Goal: Information Seeking & Learning: Learn about a topic

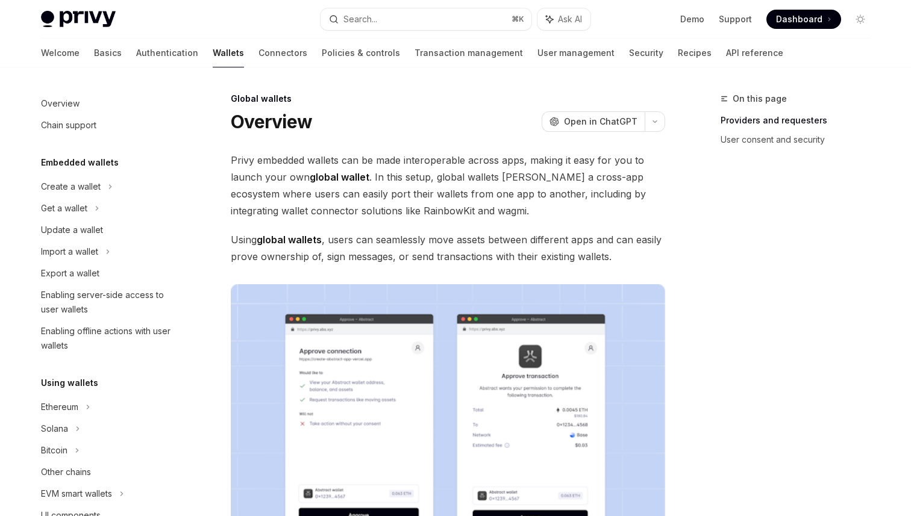
scroll to position [519, 0]
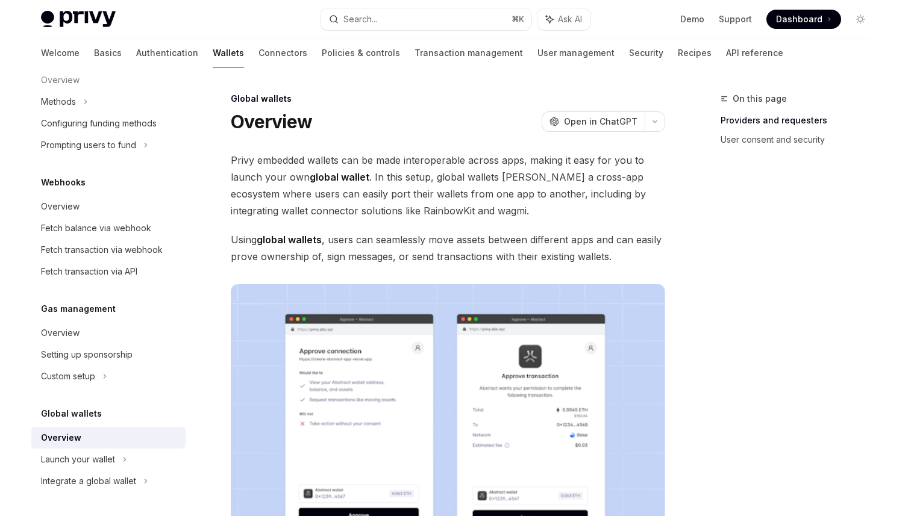
click at [302, 189] on span "Privy embedded wallets can be made interoperable across apps, making it easy fo…" at bounding box center [448, 185] width 434 height 67
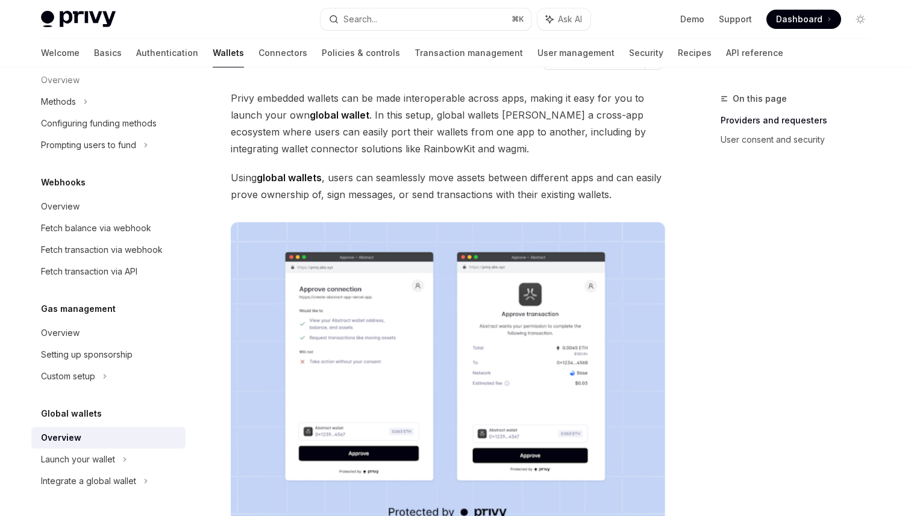
scroll to position [0, 0]
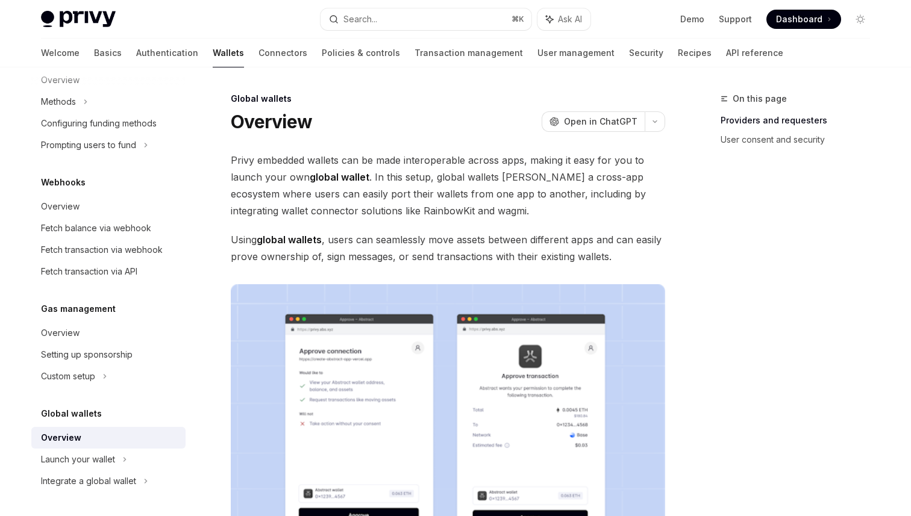
click at [354, 1] on div "Privy Docs home page Search... ⌘ K Ask AI Demo Support Dashboard Dashboard Sear…" at bounding box center [455, 19] width 829 height 39
click at [379, 14] on button "Search... ⌘ K" at bounding box center [425, 19] width 211 height 22
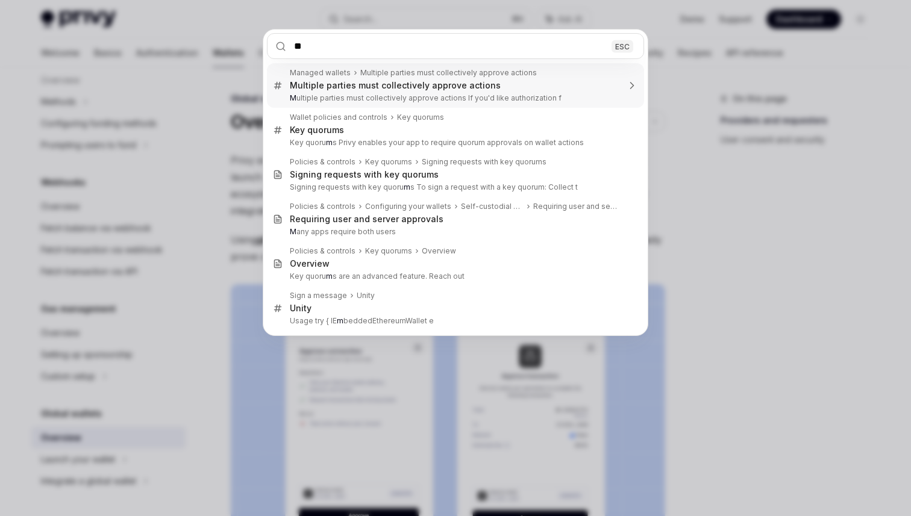
type input "*"
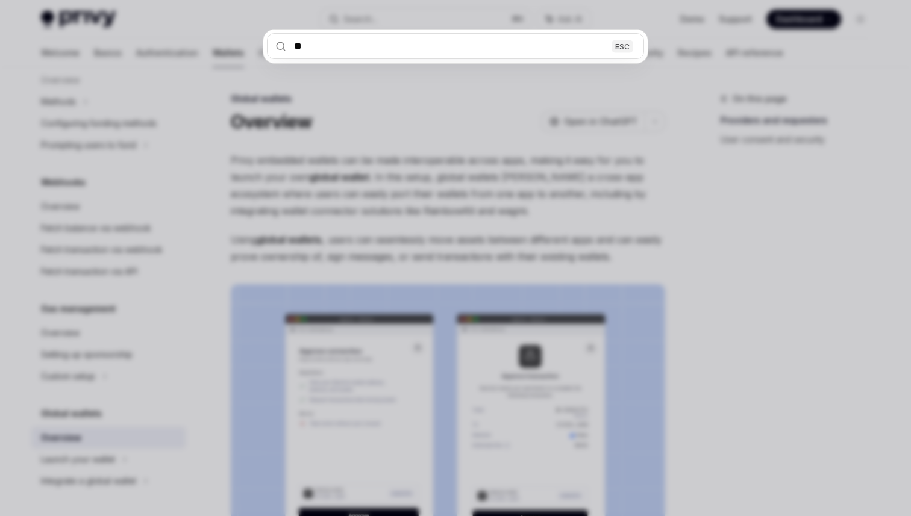
type input "***"
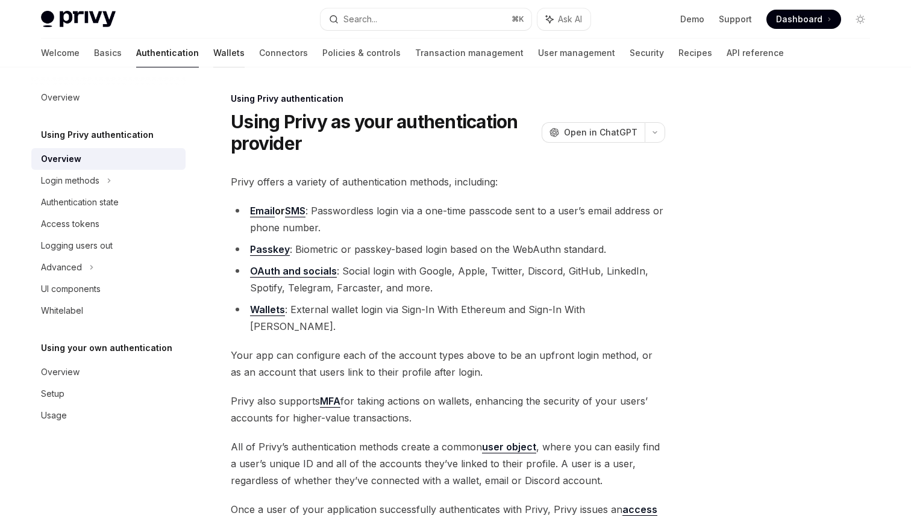
click at [213, 52] on link "Wallets" at bounding box center [228, 53] width 31 height 29
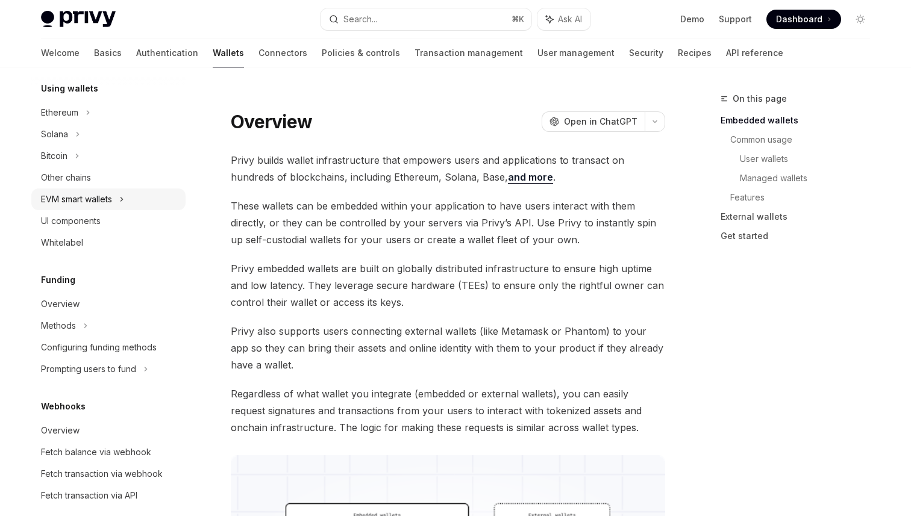
scroll to position [295, 0]
click at [78, 251] on link "Whitelabel" at bounding box center [108, 242] width 154 height 22
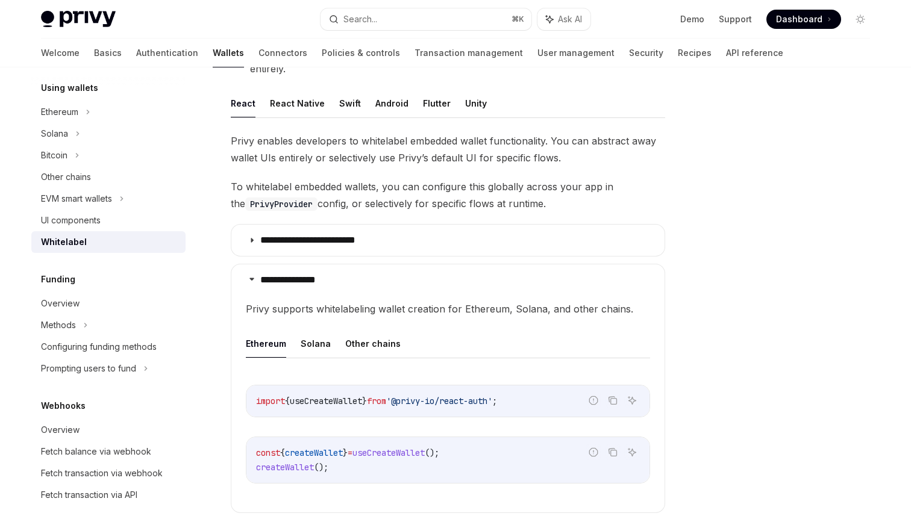
scroll to position [192, 0]
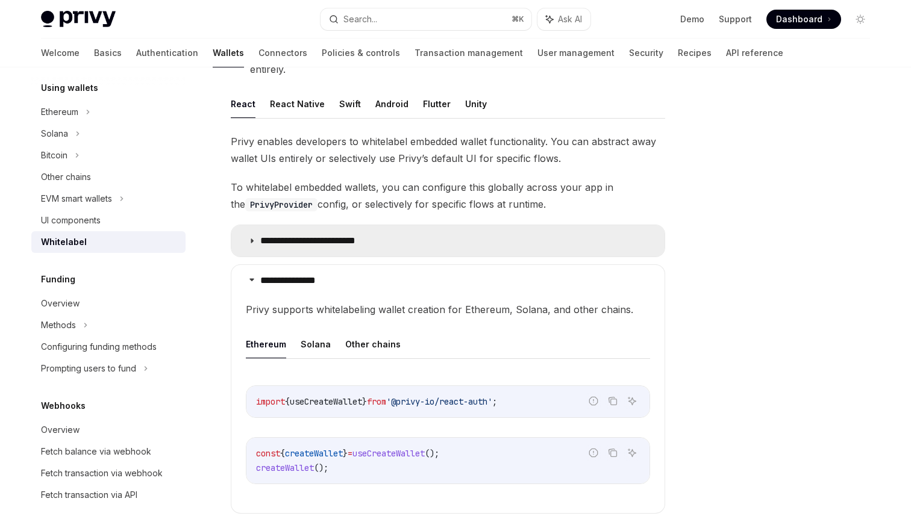
click at [408, 245] on summary "**********" at bounding box center [447, 240] width 433 height 31
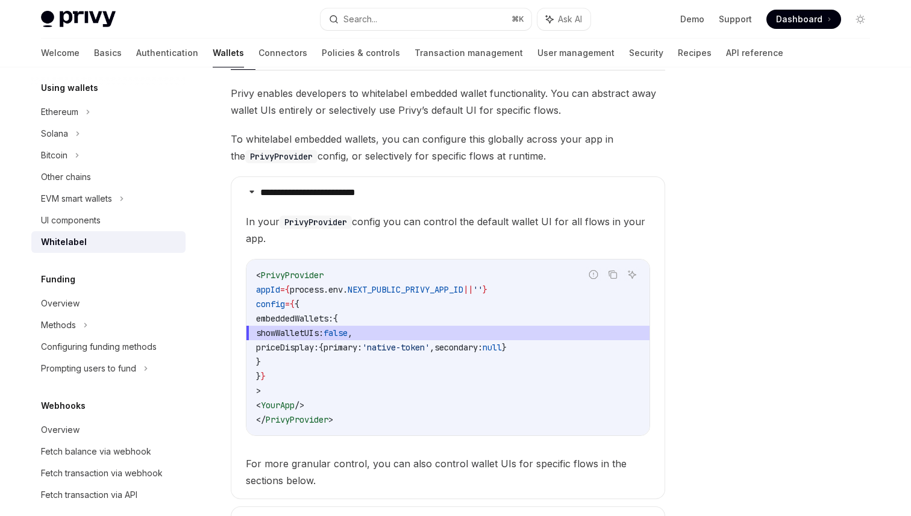
scroll to position [241, 0]
drag, startPoint x: 411, startPoint y: 327, endPoint x: 394, endPoint y: 304, distance: 28.9
click at [394, 304] on code "< PrivyProvider appId = { process . env . NEXT_PUBLIC_PRIVY_APP_ID || '' } conf…" at bounding box center [448, 346] width 384 height 159
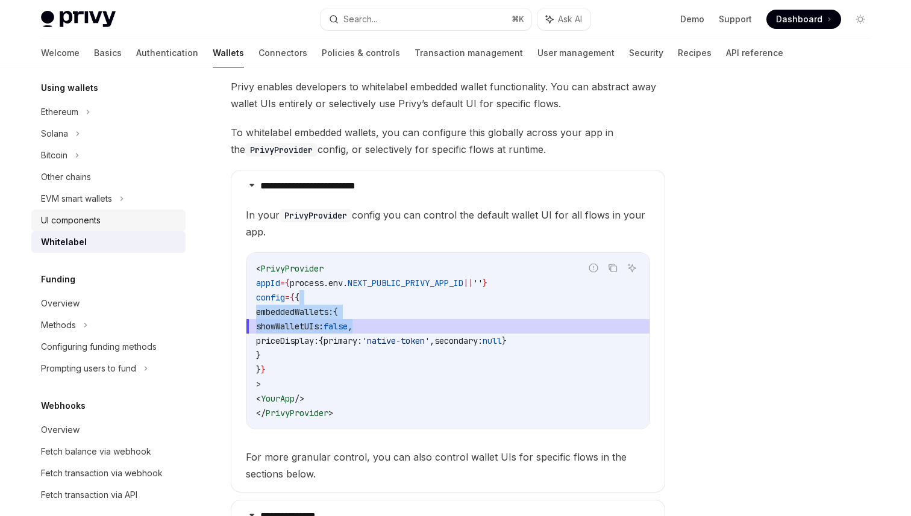
click at [151, 222] on div "UI components" at bounding box center [109, 220] width 137 height 14
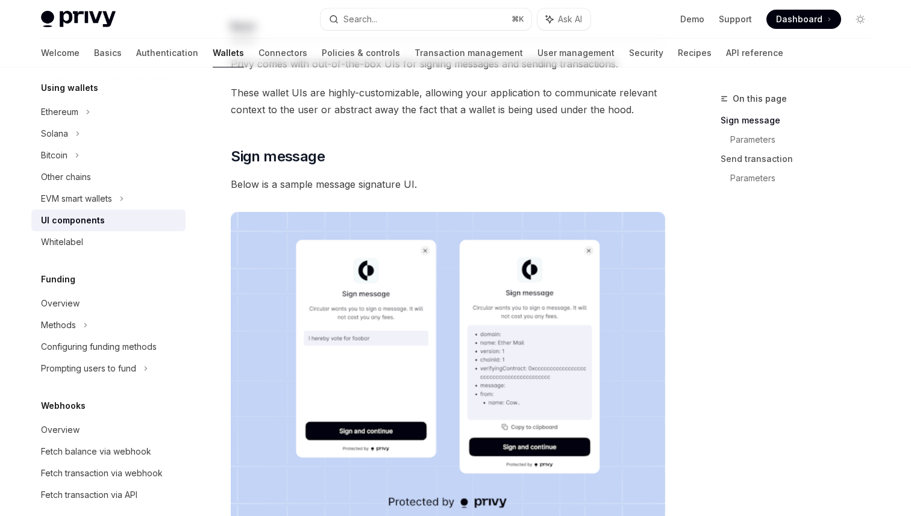
scroll to position [219, 0]
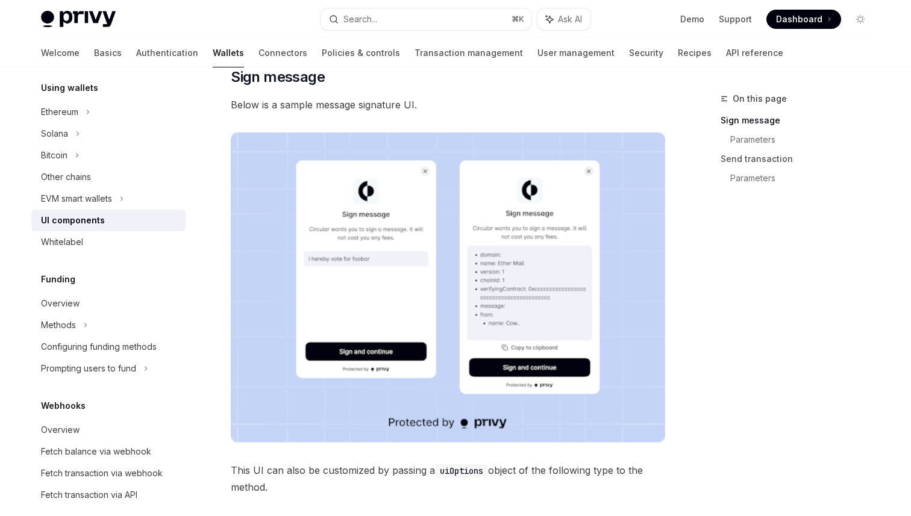
click at [737, 405] on div "On this page Sign message Parameters Send transaction Parameters" at bounding box center [787, 304] width 183 height 425
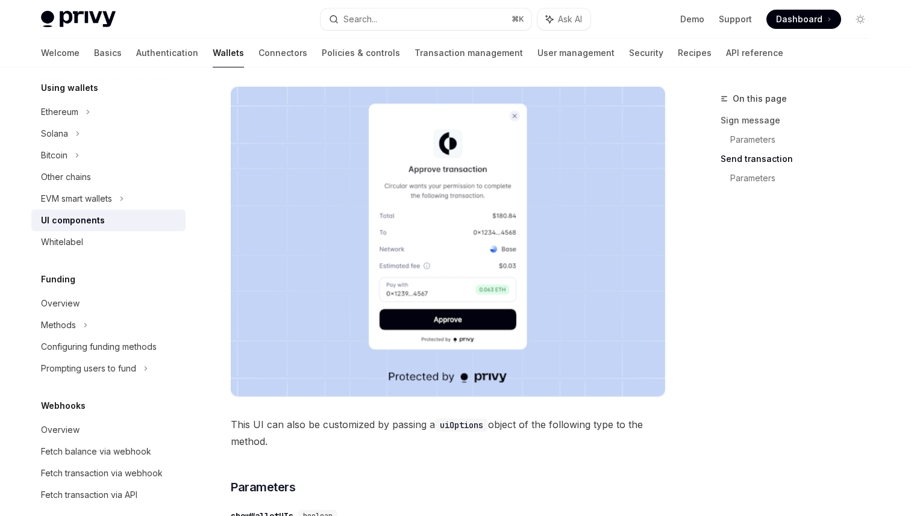
scroll to position [1041, 0]
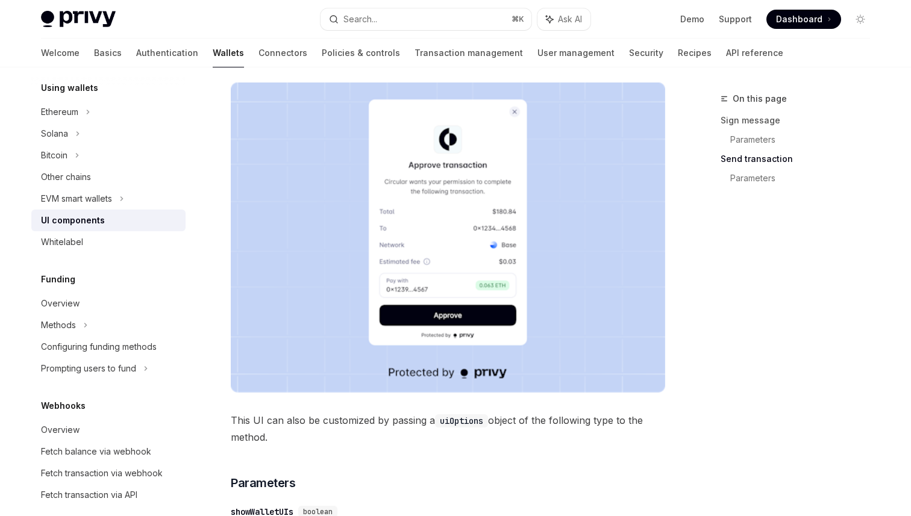
click at [731, 351] on div "On this page Sign message Parameters Send transaction Parameters" at bounding box center [787, 304] width 183 height 425
click at [104, 245] on div "Whitelabel" at bounding box center [109, 242] width 137 height 14
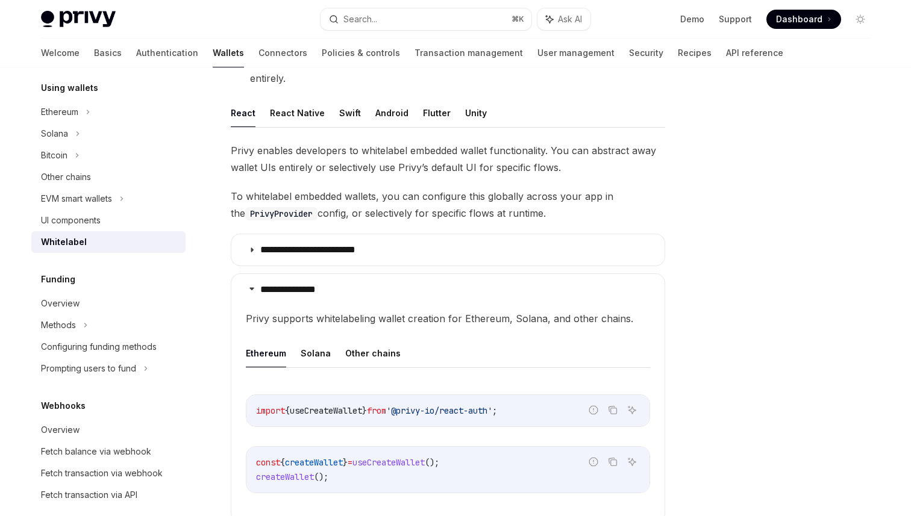
scroll to position [455, 0]
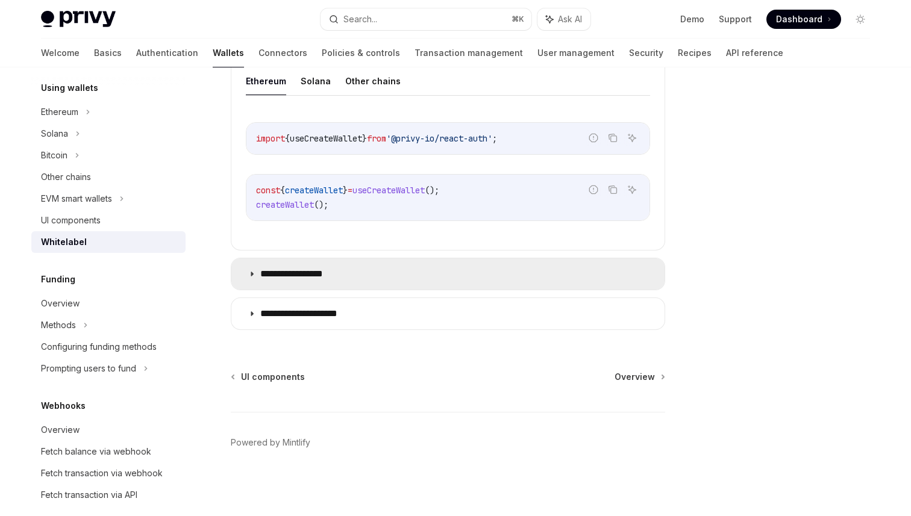
click at [353, 278] on summary "**********" at bounding box center [447, 273] width 433 height 31
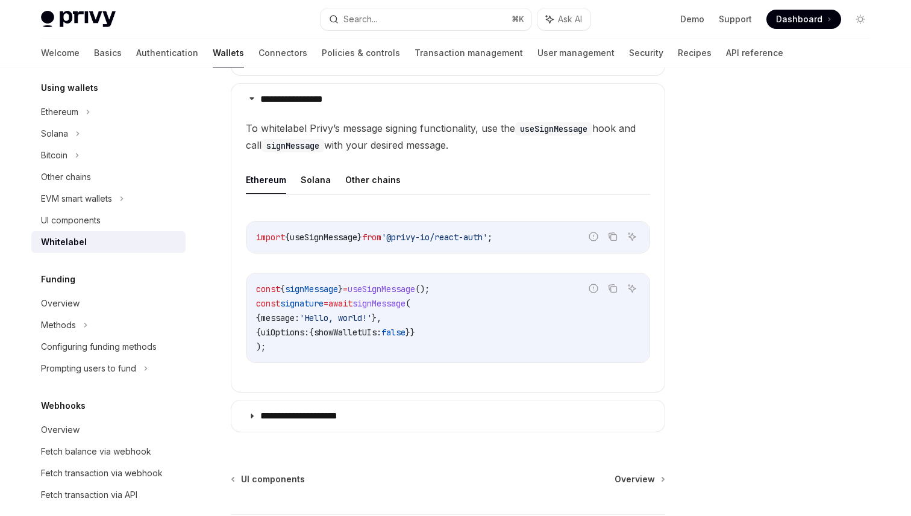
scroll to position [647, 0]
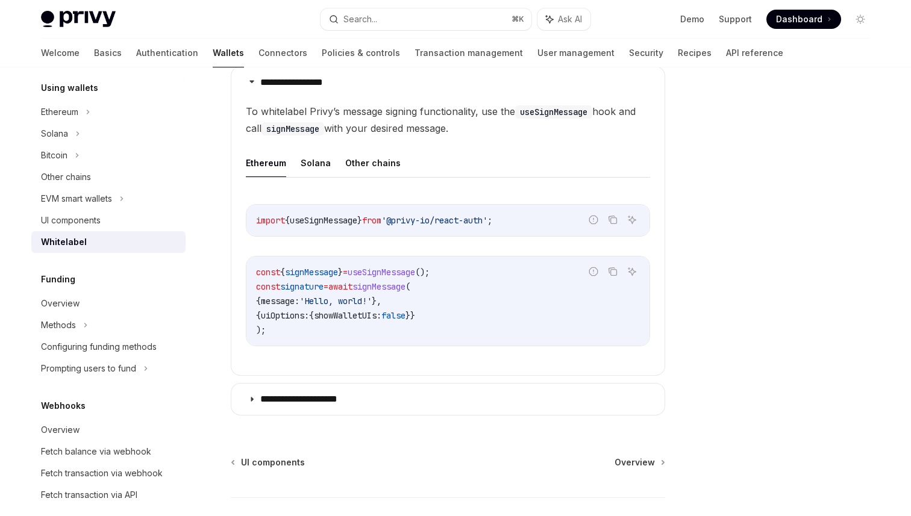
click at [512, 296] on code "const { signMessage } = useSignMessage (); const signature = await signMessage …" at bounding box center [448, 301] width 384 height 72
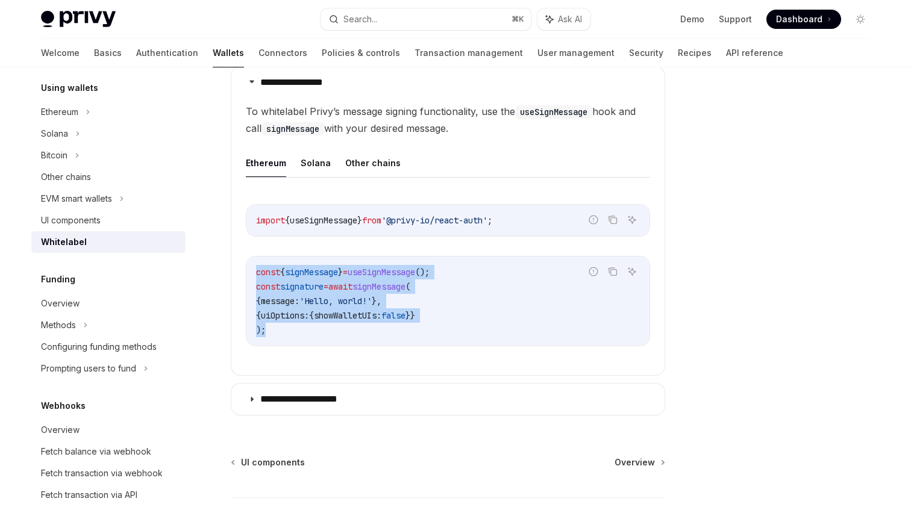
drag, startPoint x: 536, startPoint y: 328, endPoint x: 480, endPoint y: 264, distance: 84.9
click at [480, 264] on div "const { signMessage } = useSignMessage (); const signature = await signMessage …" at bounding box center [447, 301] width 403 height 89
drag, startPoint x: 480, startPoint y: 264, endPoint x: 522, endPoint y: 339, distance: 86.0
click at [522, 339] on div "const { signMessage } = useSignMessage (); const signature = await signMessage …" at bounding box center [447, 301] width 403 height 89
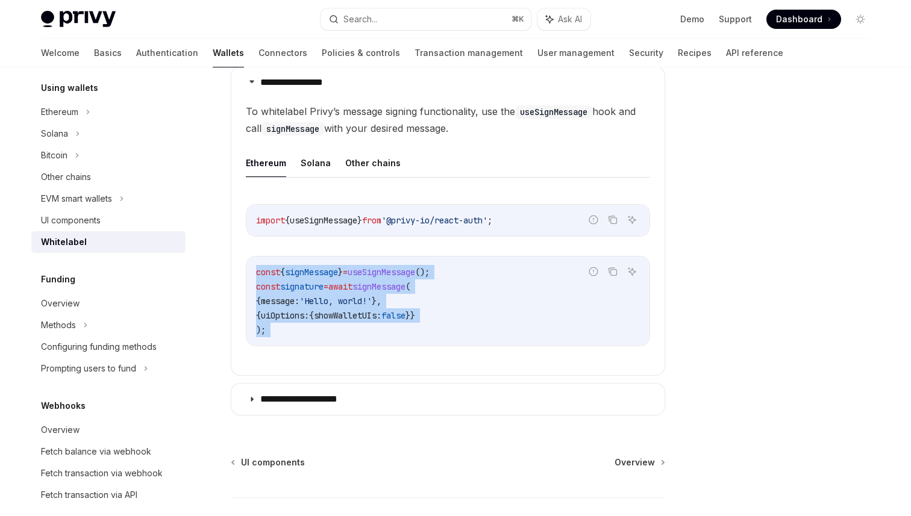
click at [522, 339] on div "const { signMessage } = useSignMessage (); const signature = await signMessage …" at bounding box center [447, 301] width 403 height 89
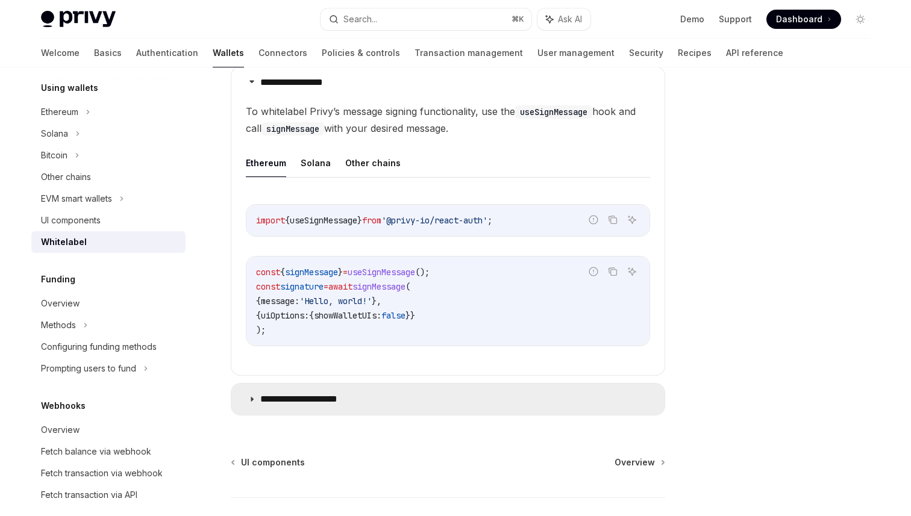
click at [393, 385] on summary "**********" at bounding box center [447, 399] width 433 height 31
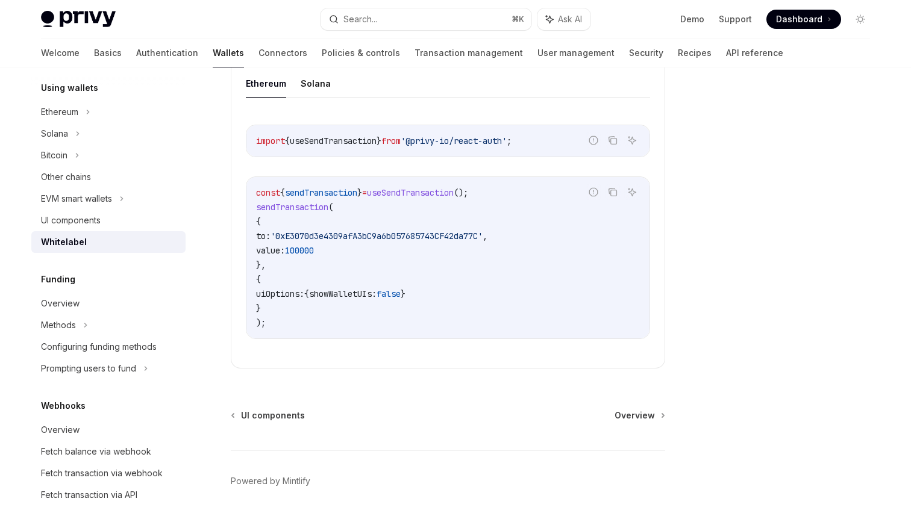
scroll to position [1046, 0]
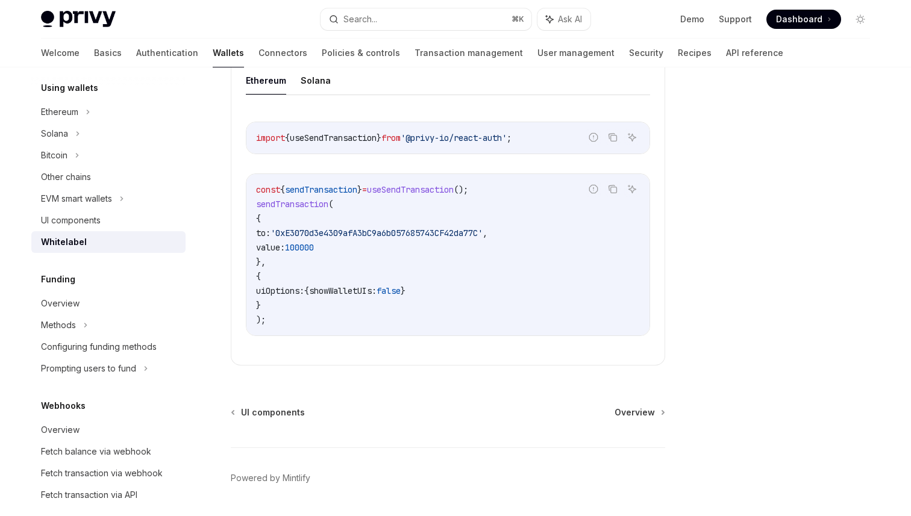
click at [421, 319] on code "const { sendTransaction } = useSendTransaction (); sendTransaction ( { to: '0xE…" at bounding box center [448, 254] width 384 height 145
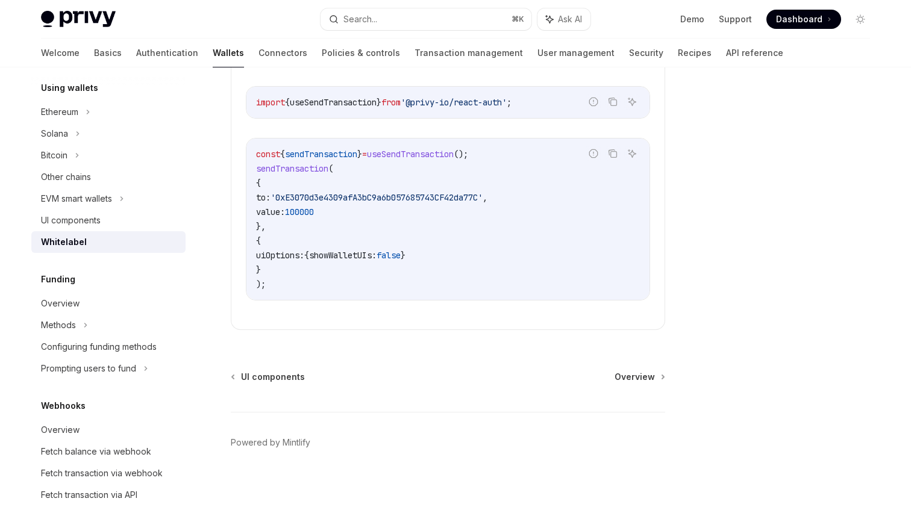
click at [376, 252] on span "showWalletUIs:" at bounding box center [342, 255] width 67 height 11
click at [128, 229] on link "UI components" at bounding box center [108, 221] width 154 height 22
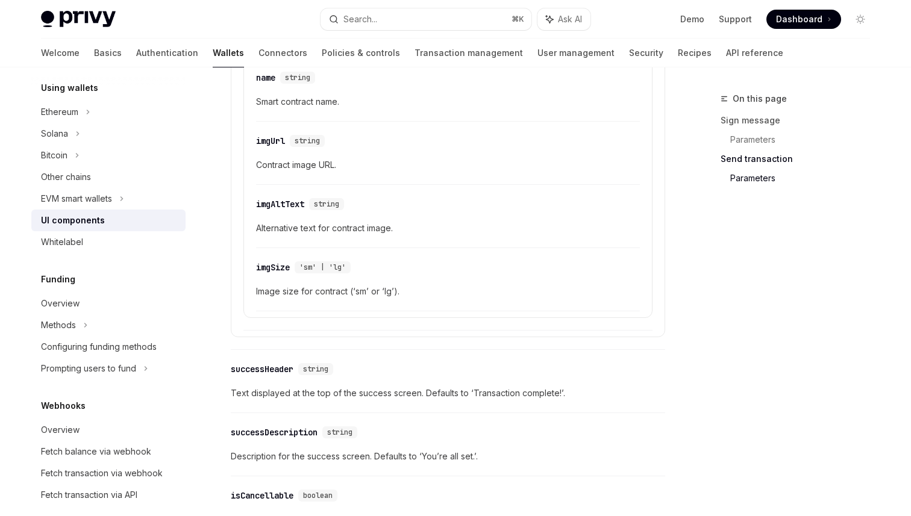
scroll to position [2187, 0]
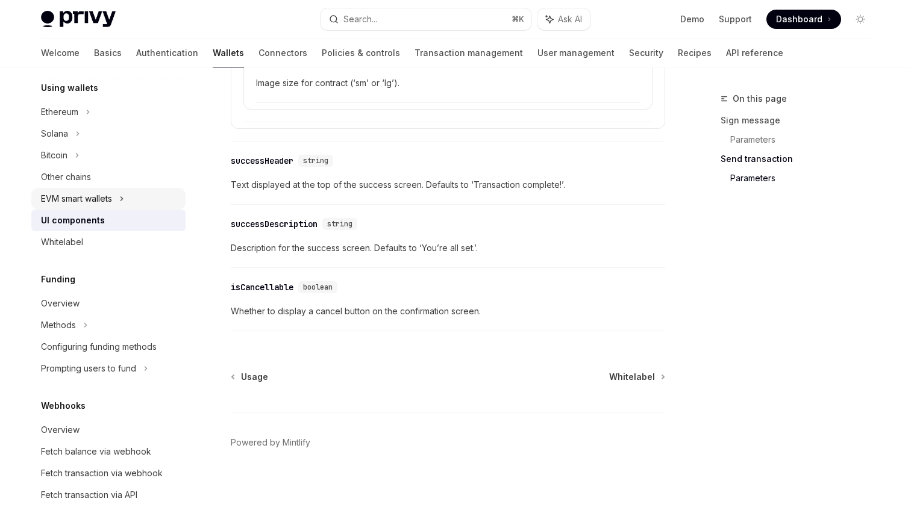
click at [107, 195] on div "EVM smart wallets" at bounding box center [76, 199] width 71 height 14
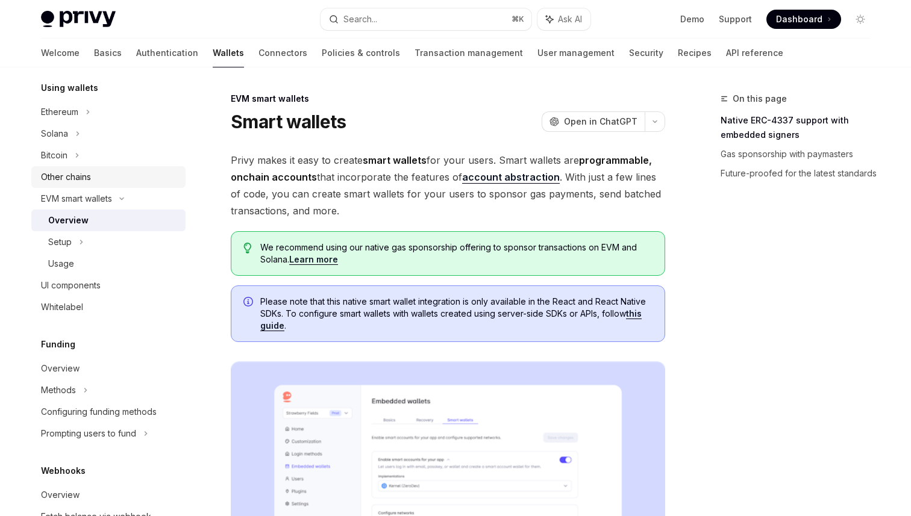
click at [130, 170] on div "Other chains" at bounding box center [109, 177] width 137 height 14
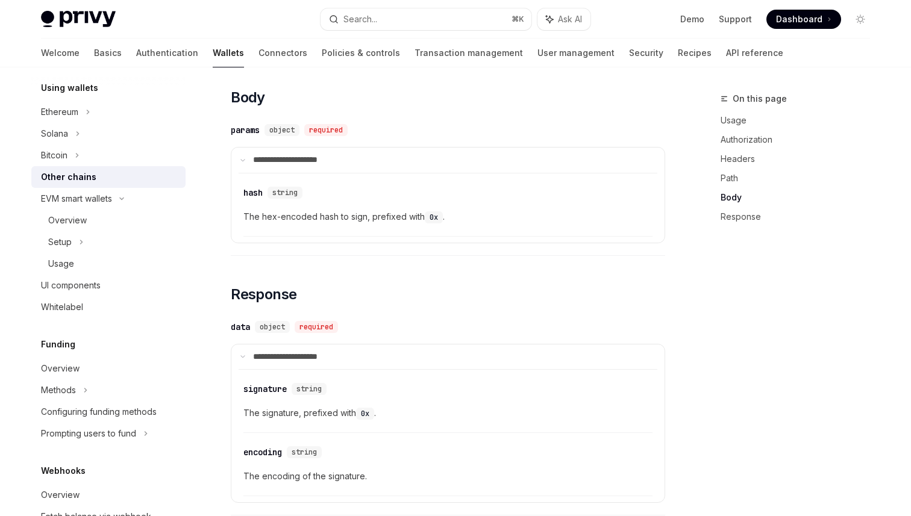
scroll to position [1126, 0]
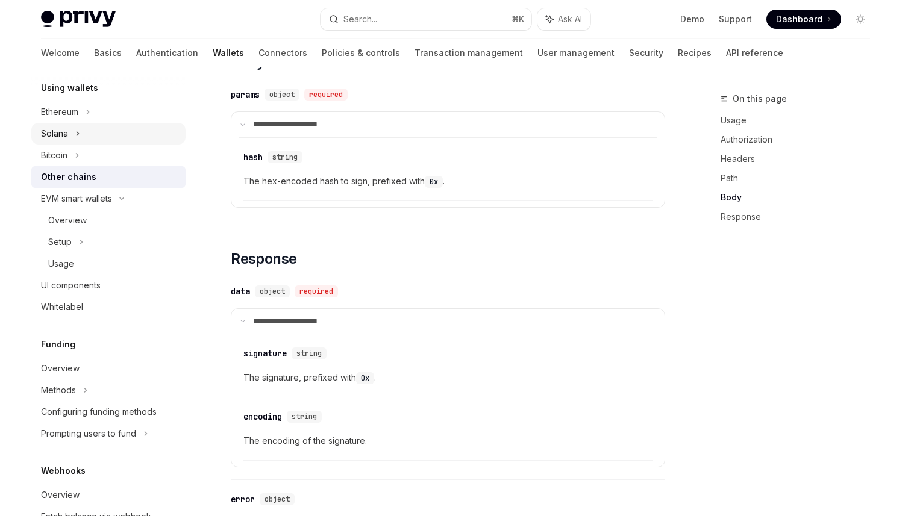
click at [90, 139] on div "Solana" at bounding box center [108, 134] width 154 height 22
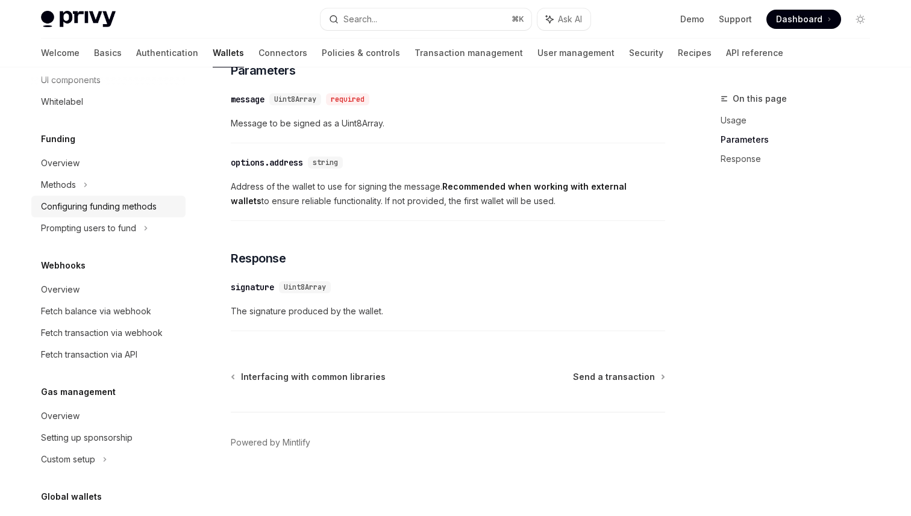
scroll to position [622, 0]
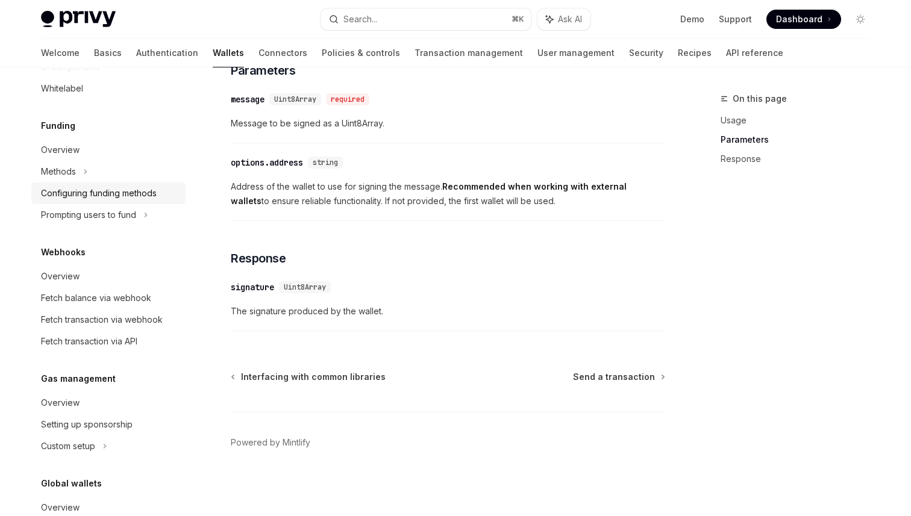
click at [152, 201] on div "Configuring funding methods" at bounding box center [99, 193] width 116 height 14
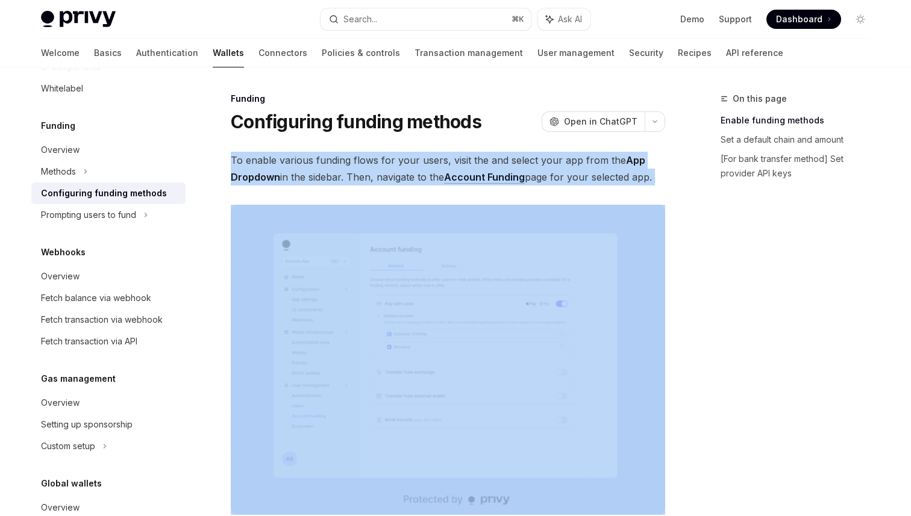
click at [372, 172] on span "To enable various funding flows for your users, visit the and select your app f…" at bounding box center [448, 169] width 434 height 34
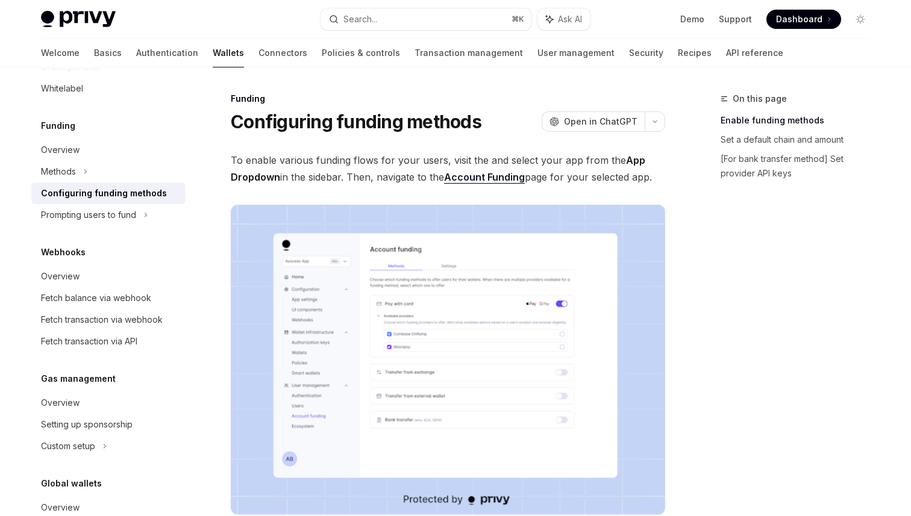
click at [372, 172] on span "To enable various funding flows for your users, visit the and select your app f…" at bounding box center [448, 169] width 434 height 34
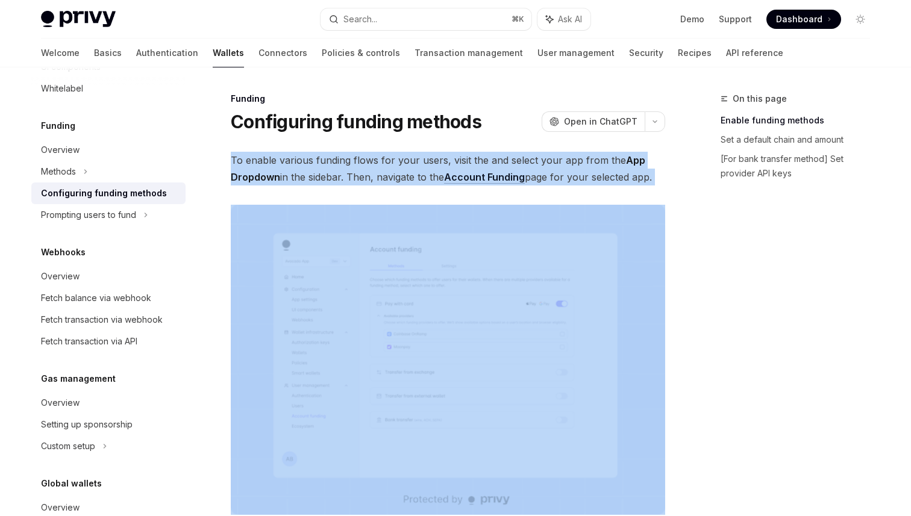
click at [358, 160] on span "To enable various funding flows for your users, visit the and select your app f…" at bounding box center [448, 169] width 434 height 34
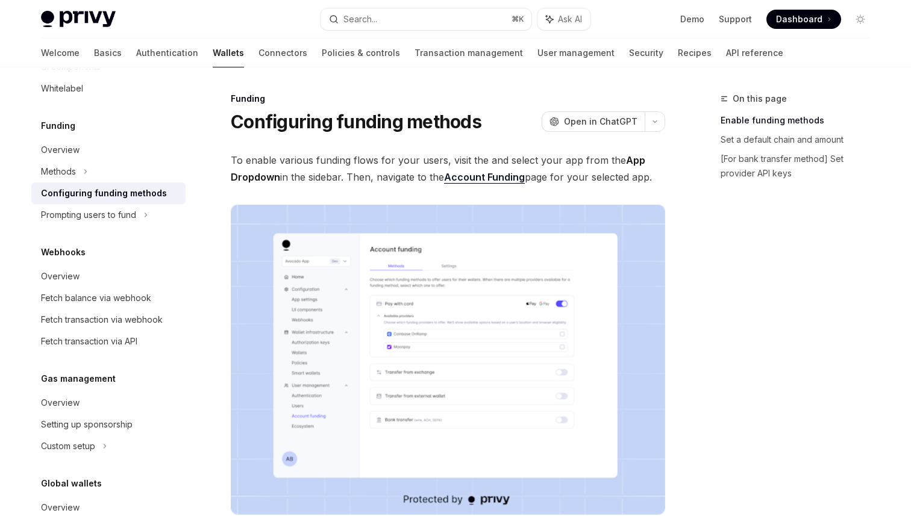
click at [358, 160] on span "To enable various funding flows for your users, visit the and select your app f…" at bounding box center [448, 169] width 434 height 34
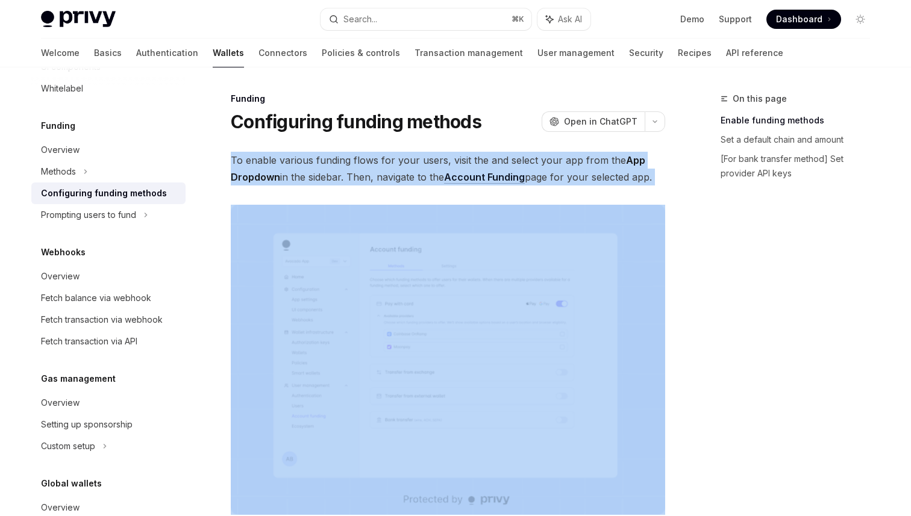
click at [391, 161] on span "To enable various funding flows for your users, visit the and select your app f…" at bounding box center [448, 169] width 434 height 34
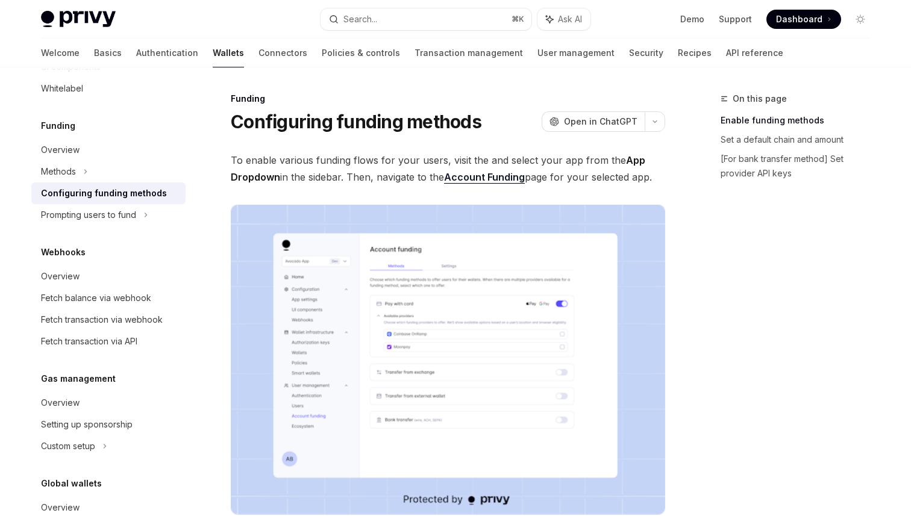
click at [391, 161] on span "To enable various funding flows for your users, visit the and select your app f…" at bounding box center [448, 169] width 434 height 34
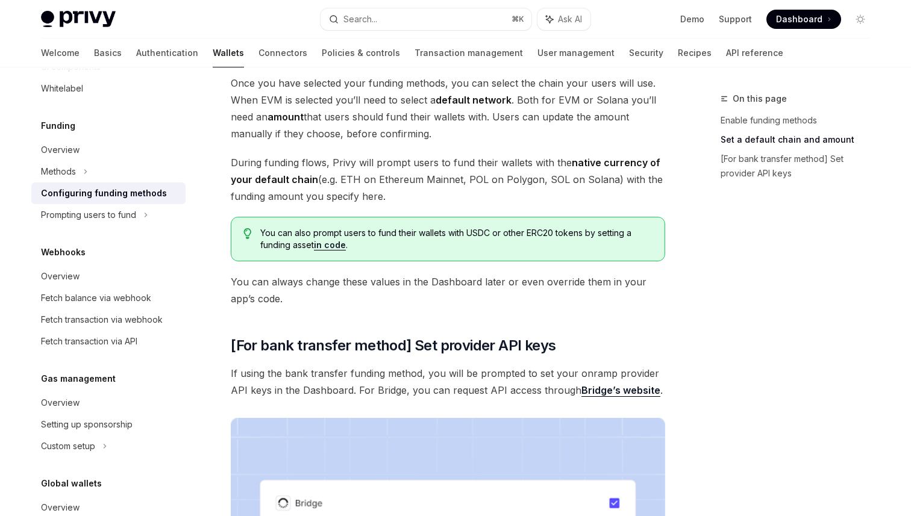
scroll to position [779, 0]
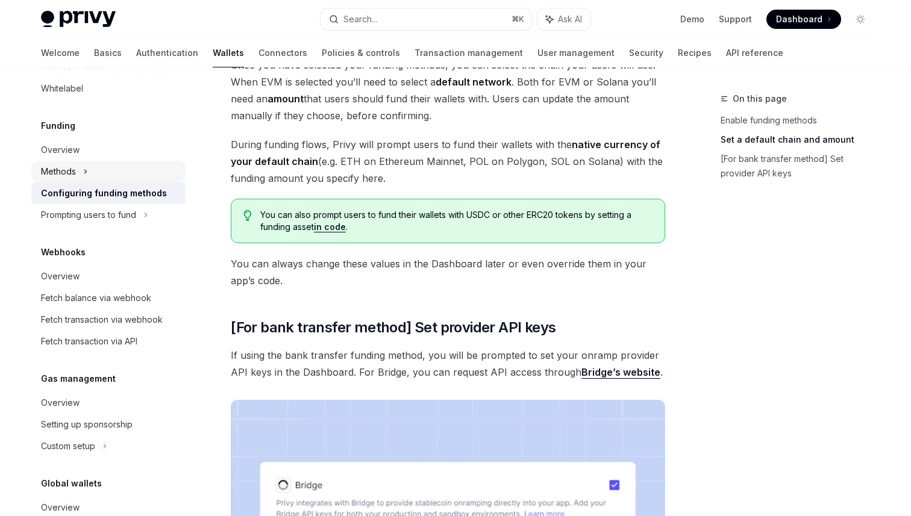
click at [65, 179] on div "Methods" at bounding box center [58, 171] width 35 height 14
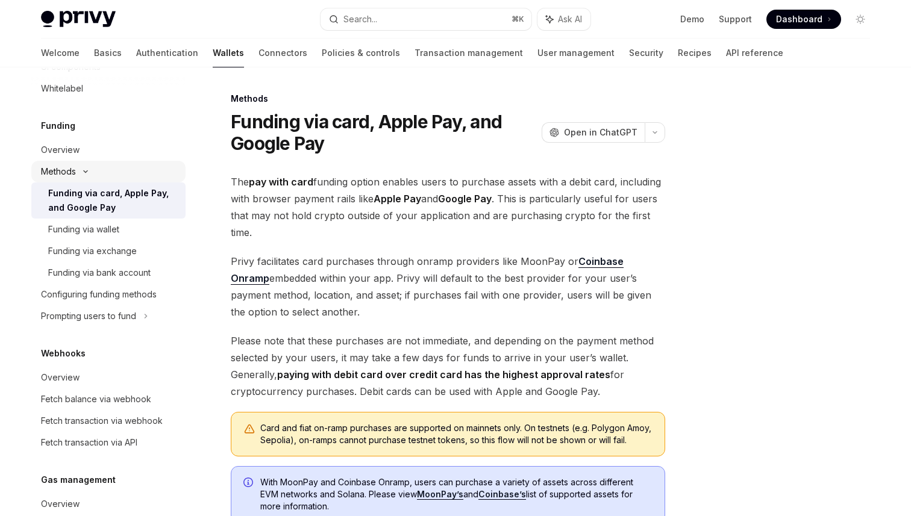
click at [65, 179] on div "Methods" at bounding box center [58, 171] width 35 height 14
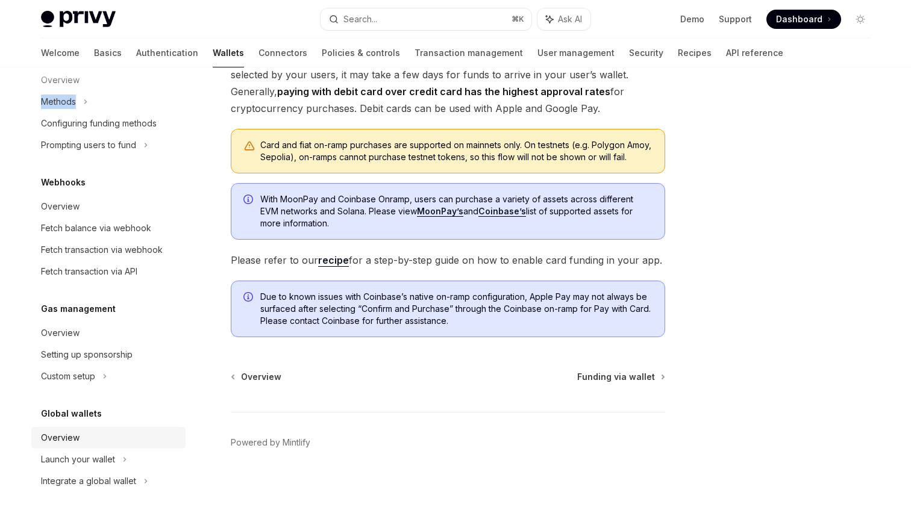
scroll to position [295, 0]
click at [111, 431] on div "Overview" at bounding box center [109, 438] width 137 height 14
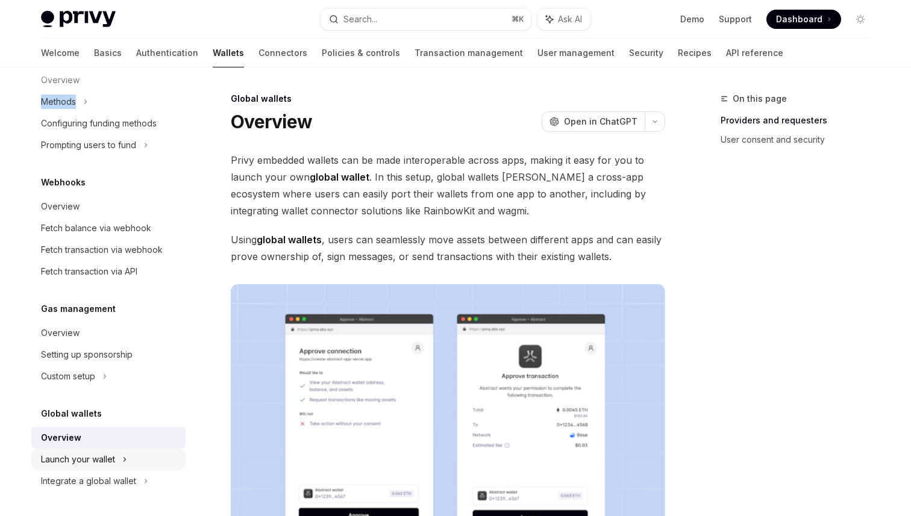
click at [139, 462] on div "Launch your wallet" at bounding box center [108, 460] width 154 height 22
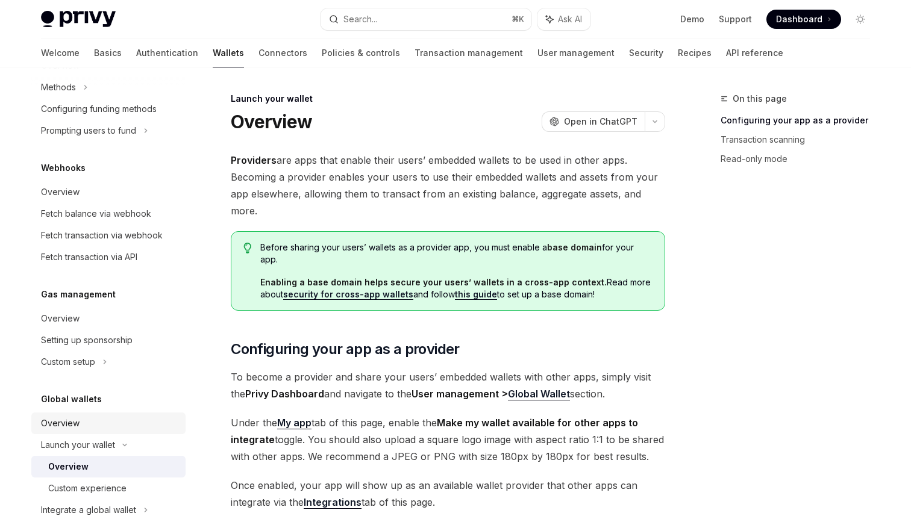
scroll to position [750, 0]
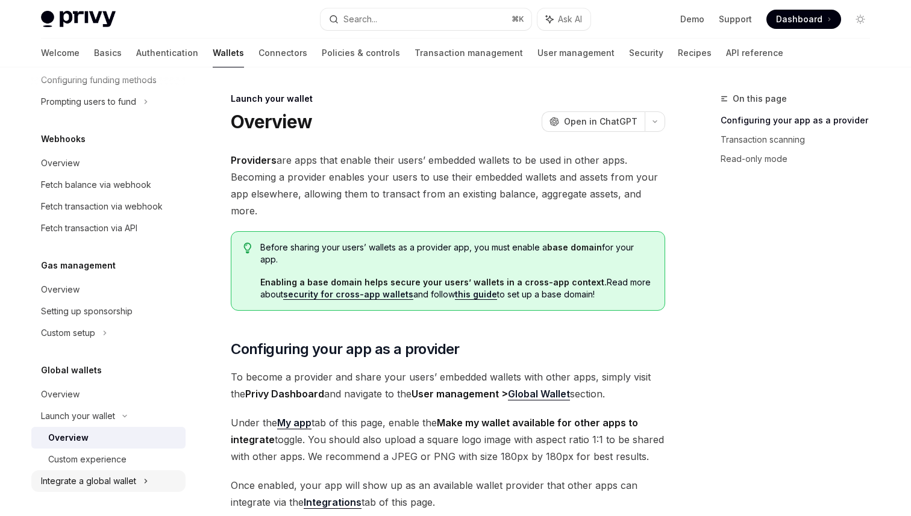
click at [146, 478] on icon at bounding box center [145, 481] width 5 height 14
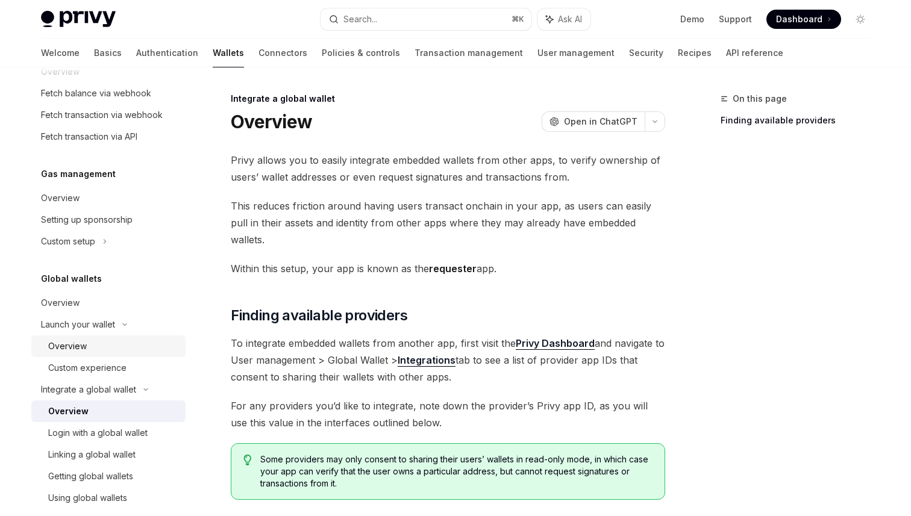
scroll to position [902, 0]
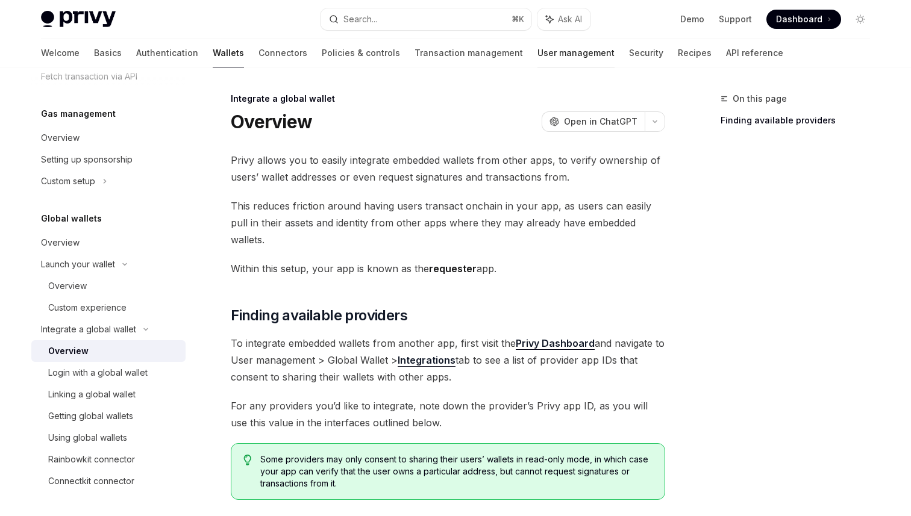
click at [537, 57] on link "User management" at bounding box center [575, 53] width 77 height 29
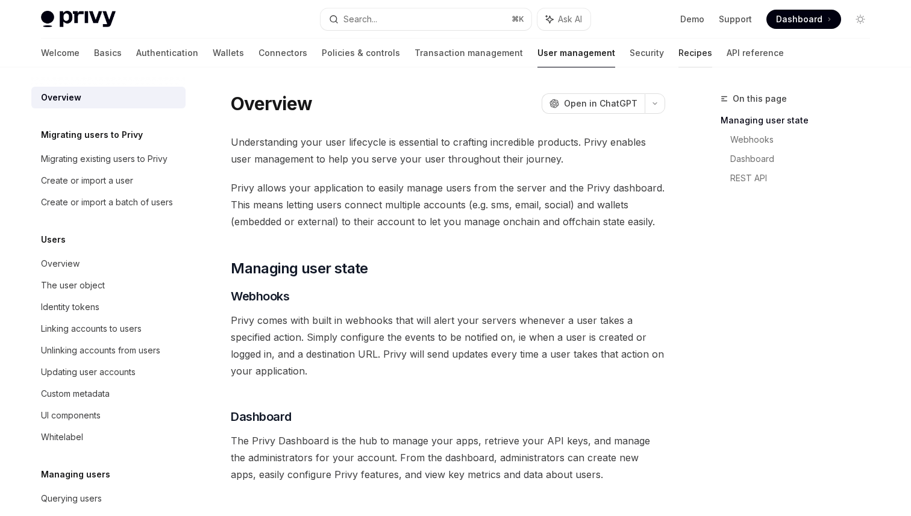
click at [678, 54] on link "Recipes" at bounding box center [695, 53] width 34 height 29
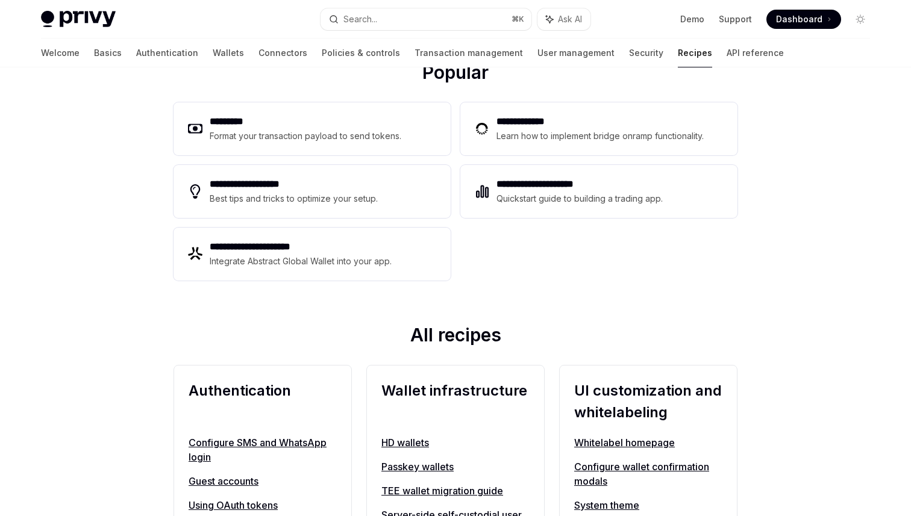
scroll to position [195, 0]
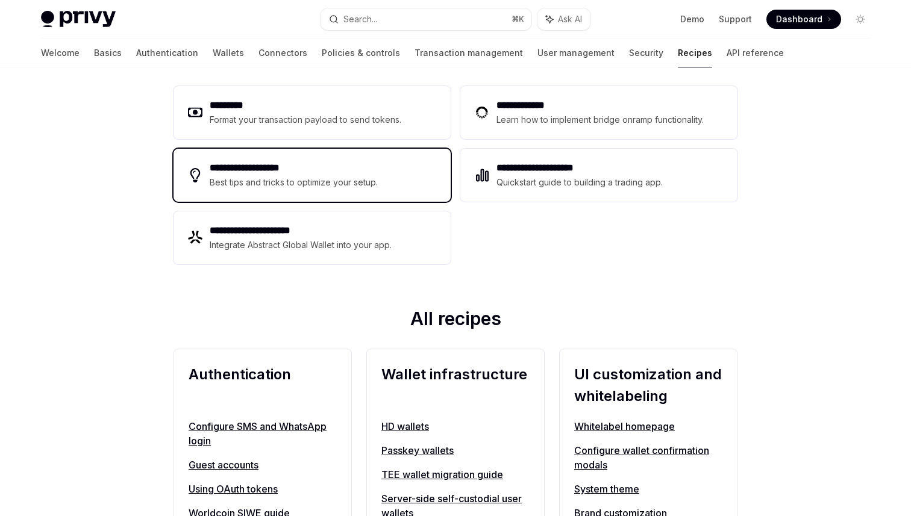
click at [381, 185] on div "**********" at bounding box center [311, 175] width 277 height 53
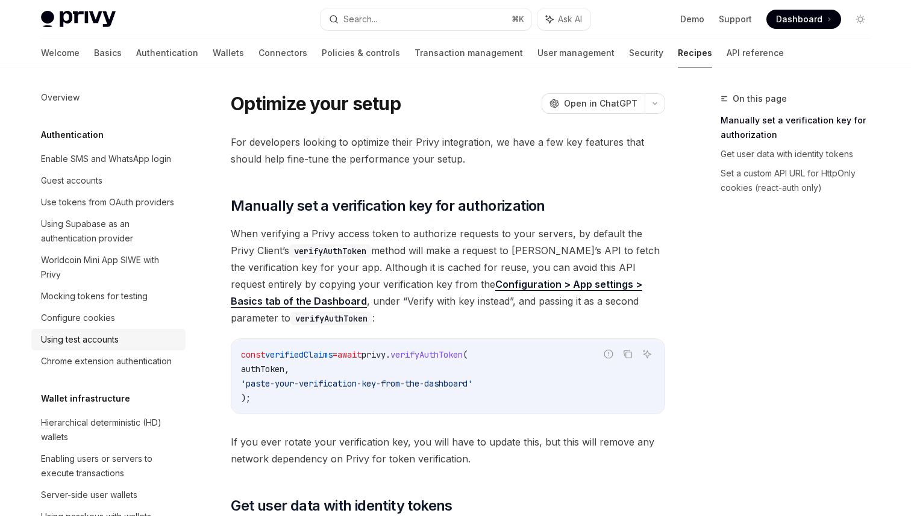
click at [142, 335] on div "Using test accounts" at bounding box center [109, 339] width 137 height 14
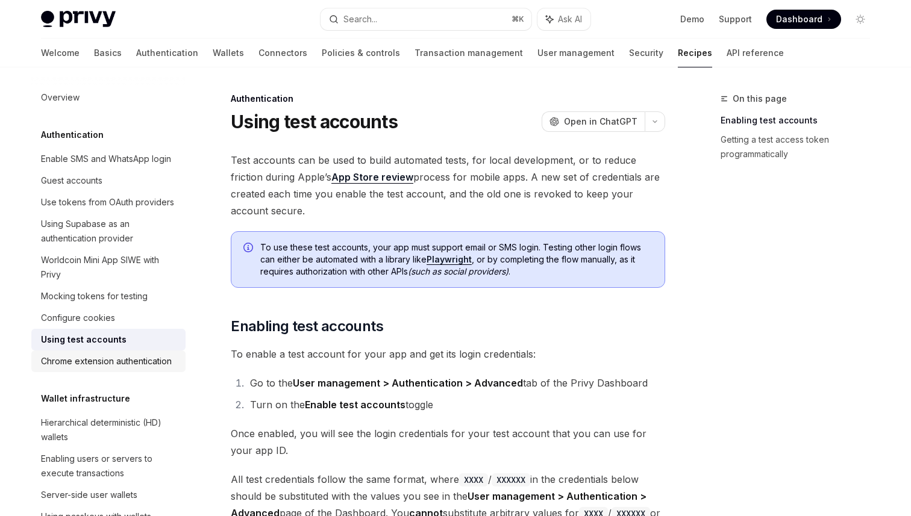
click at [109, 368] on div "Chrome extension authentication" at bounding box center [106, 361] width 131 height 14
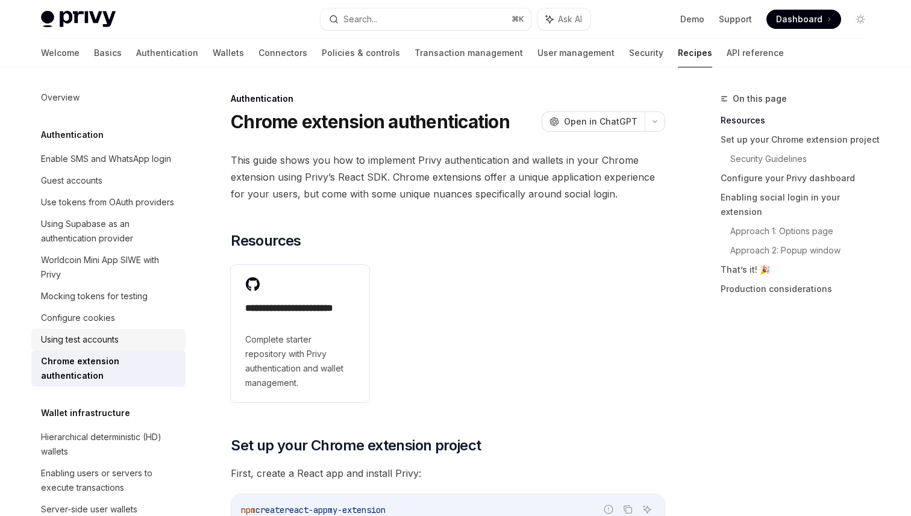
click at [102, 344] on div "Using test accounts" at bounding box center [80, 339] width 78 height 14
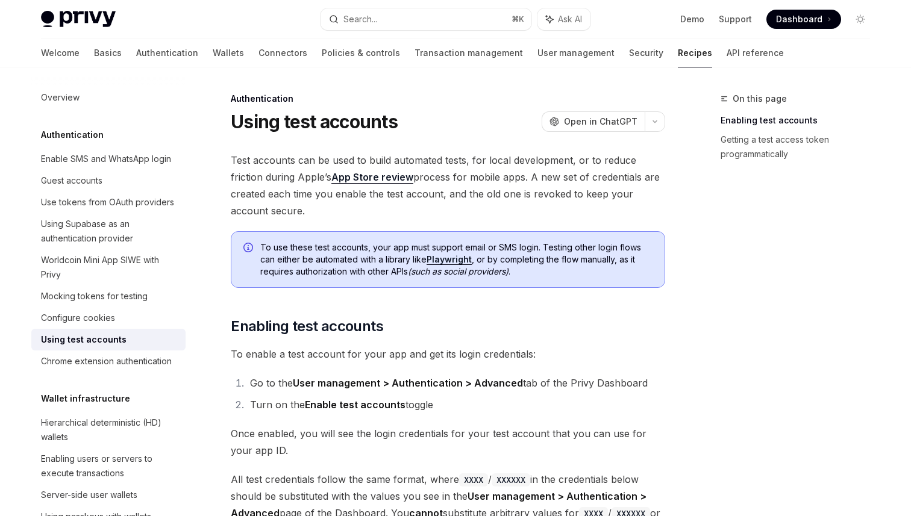
click at [564, 253] on span "To use these test accounts, your app must support email or SMS login. Testing o…" at bounding box center [456, 259] width 392 height 36
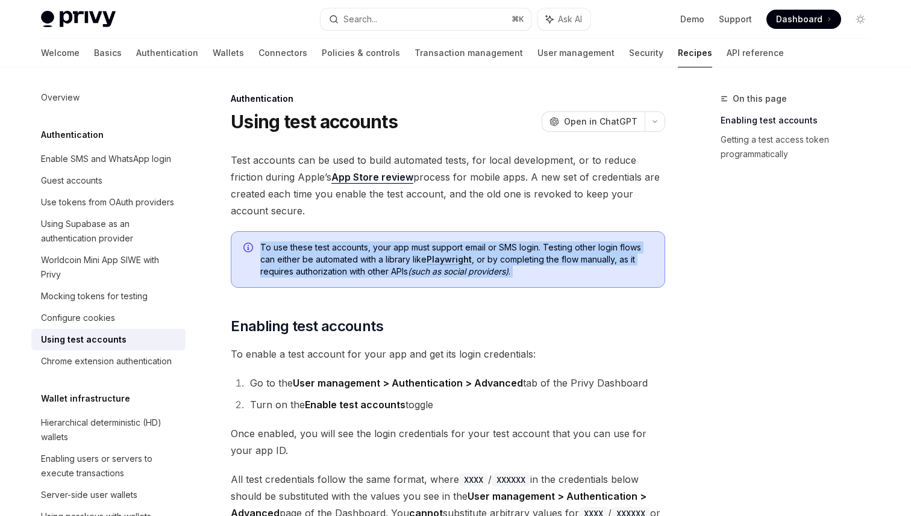
click at [564, 253] on span "To use these test accounts, your app must support email or SMS login. Testing o…" at bounding box center [456, 259] width 392 height 36
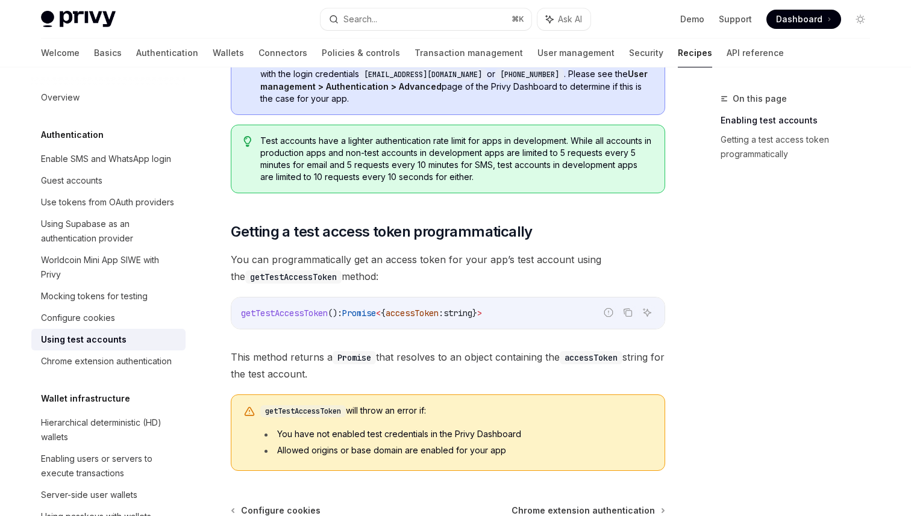
scroll to position [745, 0]
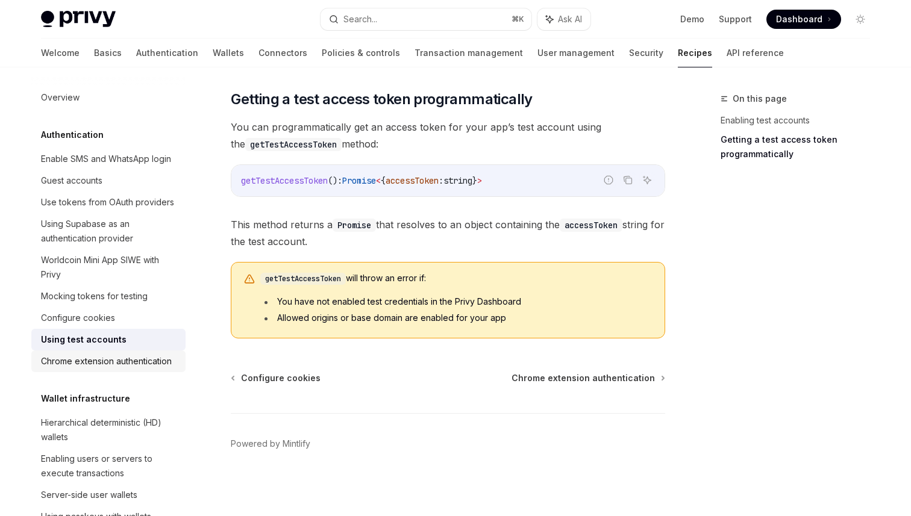
click at [84, 351] on link "Chrome extension authentication" at bounding box center [108, 362] width 154 height 22
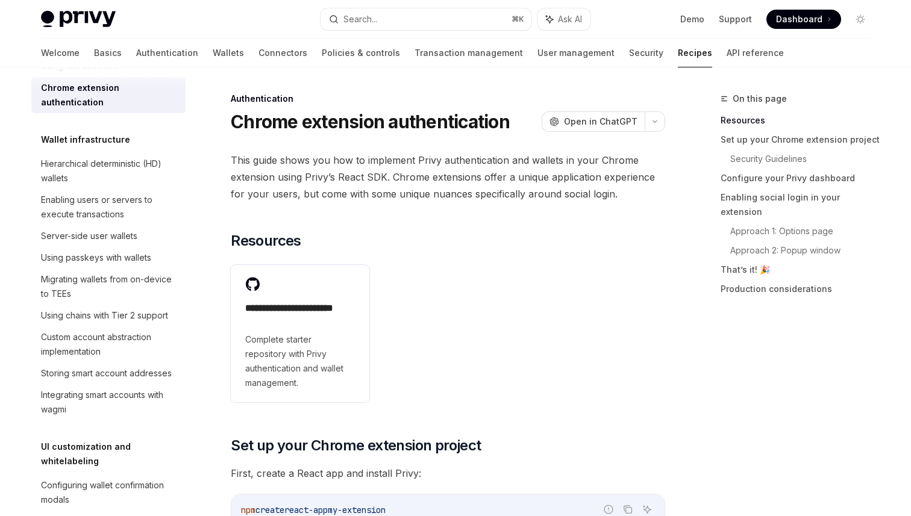
scroll to position [279, 0]
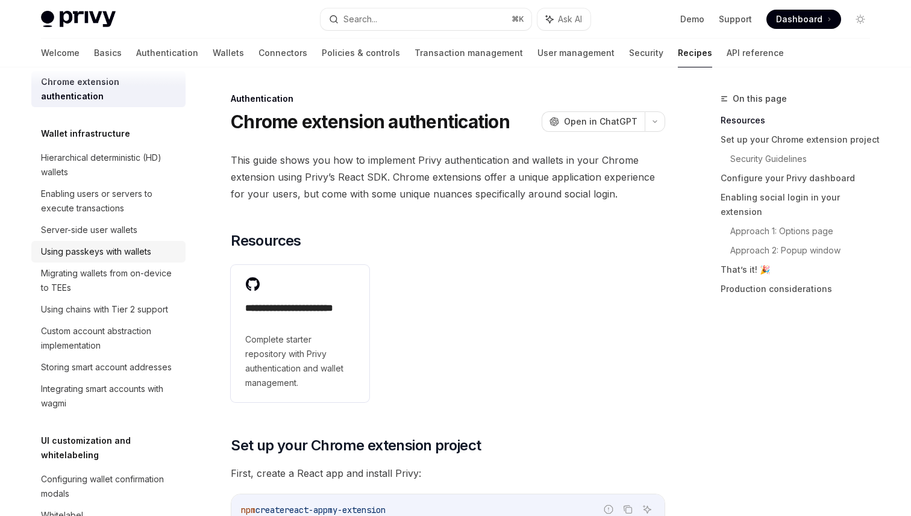
click at [146, 245] on div "Using passkeys with wallets" at bounding box center [96, 252] width 110 height 14
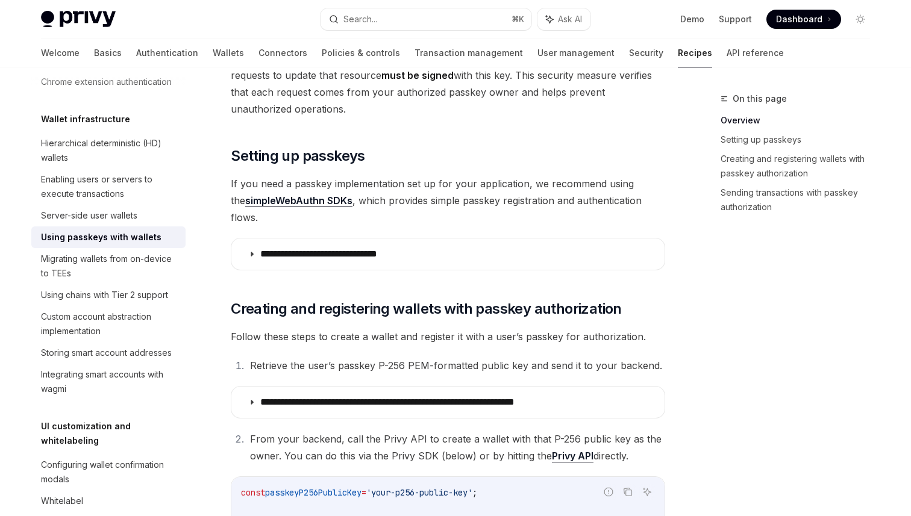
scroll to position [243, 0]
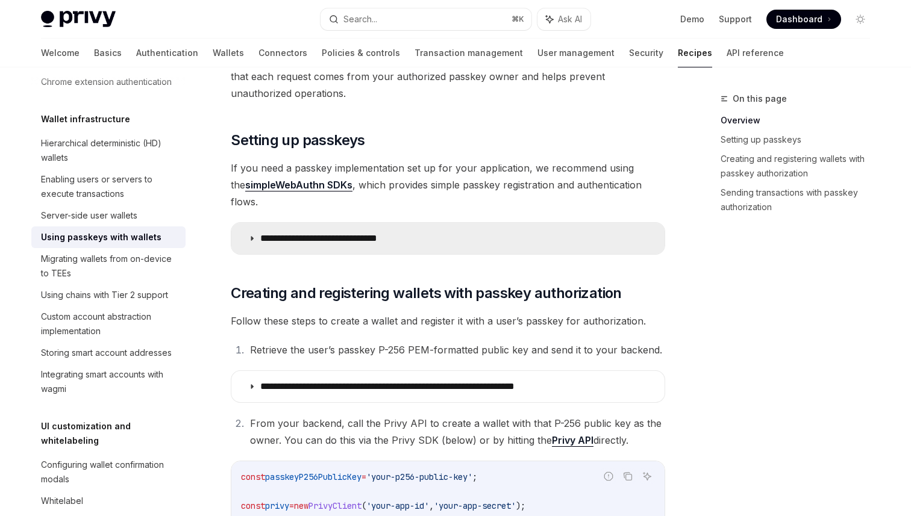
click at [357, 232] on p "**********" at bounding box center [336, 238] width 152 height 12
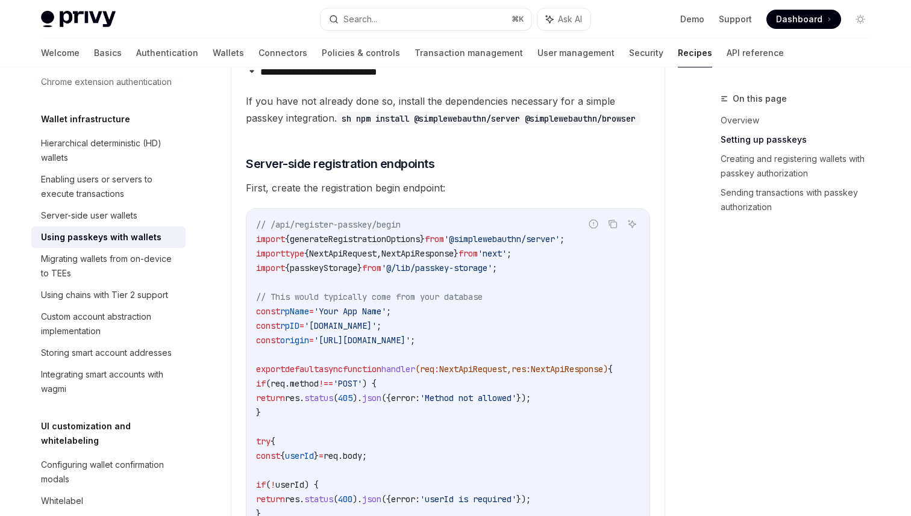
scroll to position [421, 0]
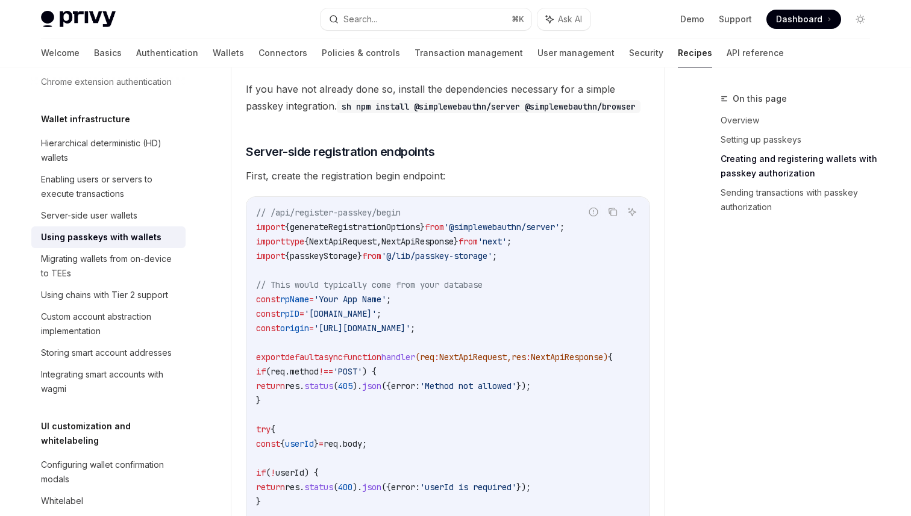
click at [346, 316] on span "'yourdomain.com'" at bounding box center [340, 313] width 72 height 11
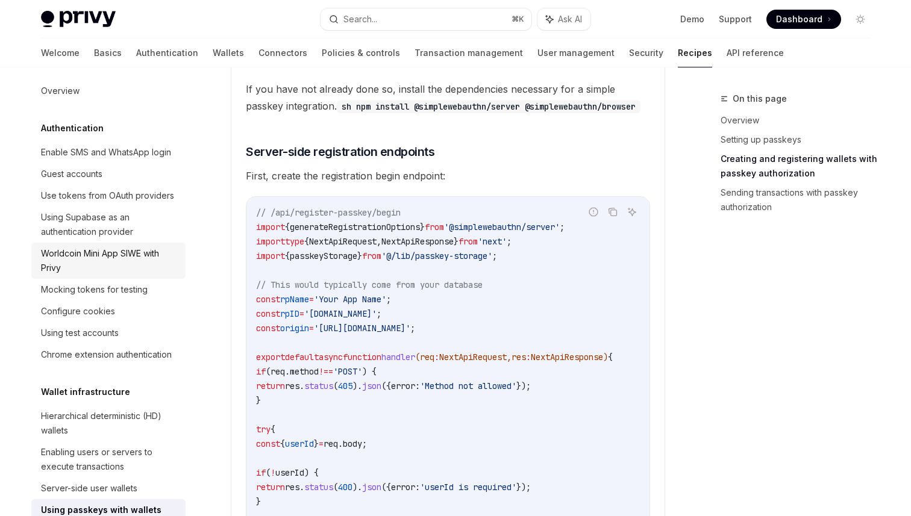
scroll to position [0, 0]
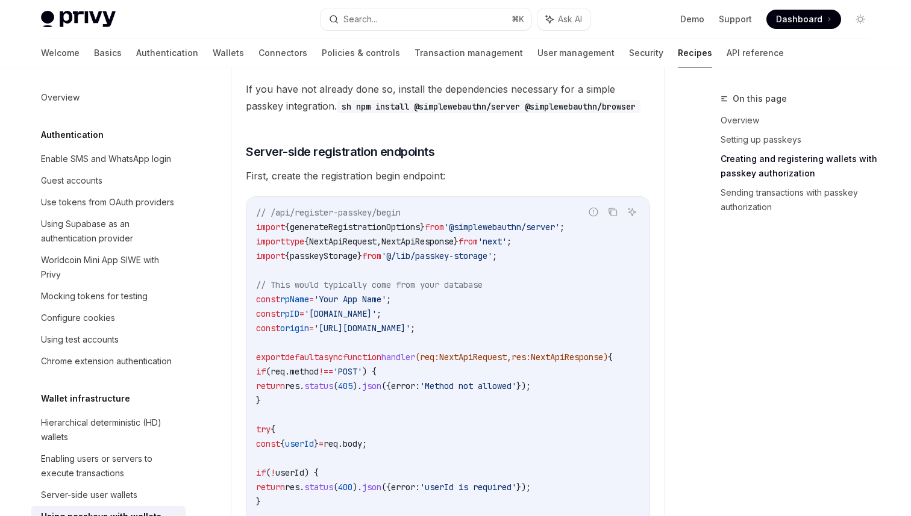
click at [257, 179] on span "First, create the registration begin endpoint:" at bounding box center [448, 175] width 404 height 17
click at [168, 201] on div "Use tokens from OAuth providers" at bounding box center [107, 202] width 133 height 14
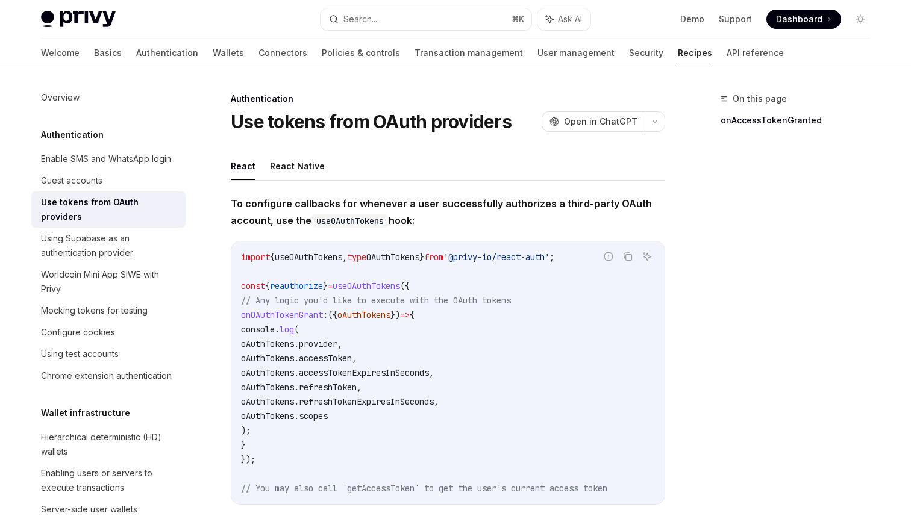
click at [352, 357] on span "accessToken" at bounding box center [325, 358] width 53 height 11
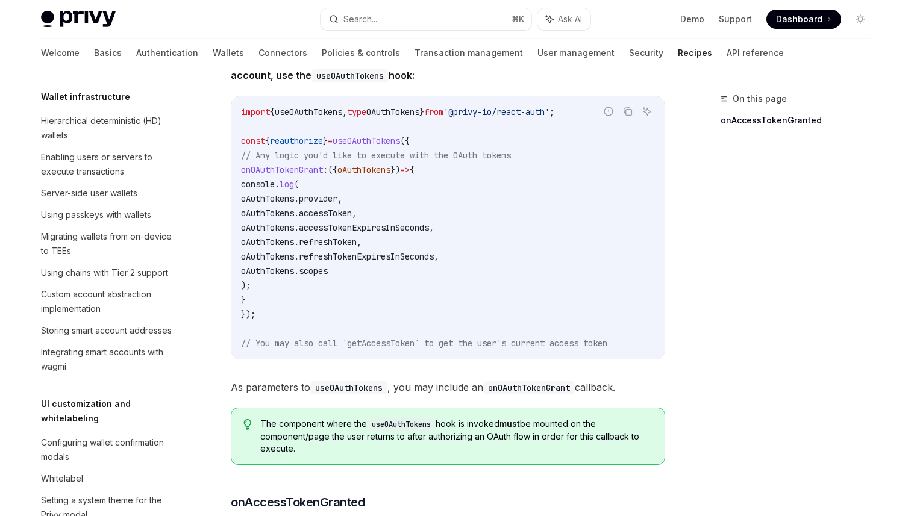
scroll to position [321, 0]
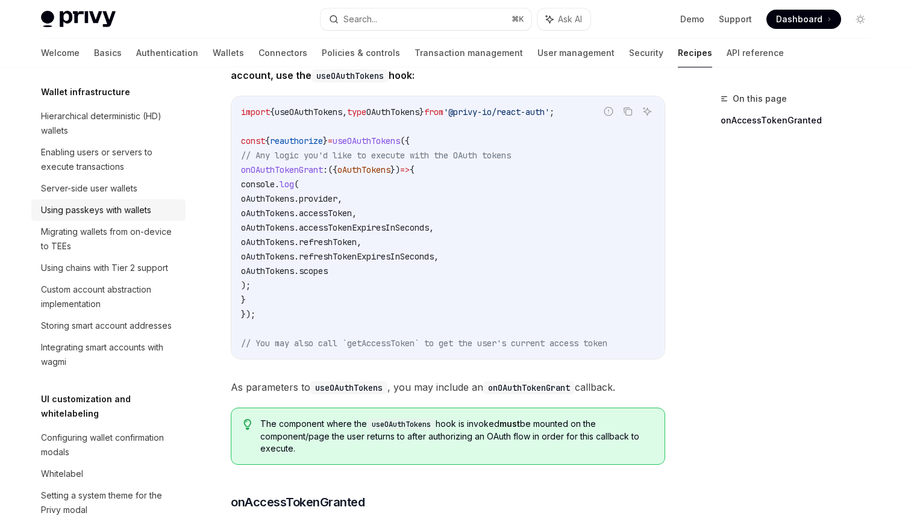
click at [128, 199] on link "Using passkeys with wallets" at bounding box center [108, 210] width 154 height 22
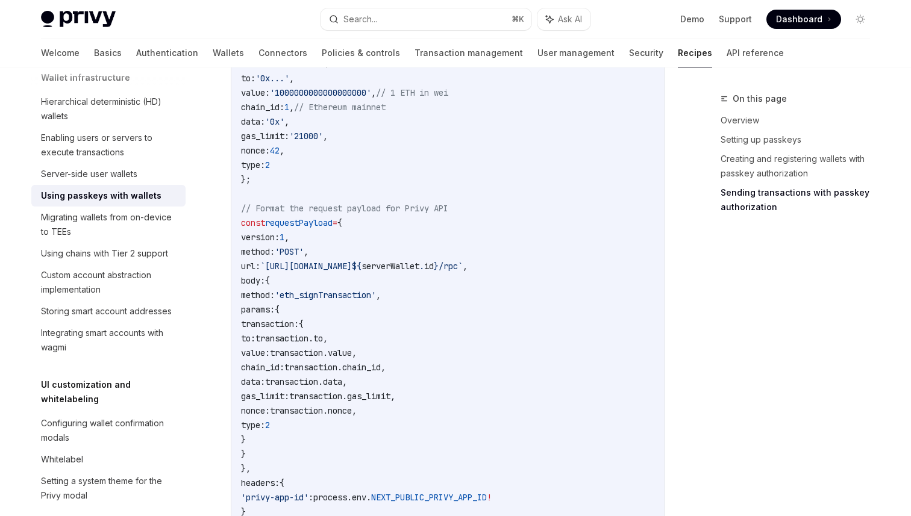
scroll to position [1079, 0]
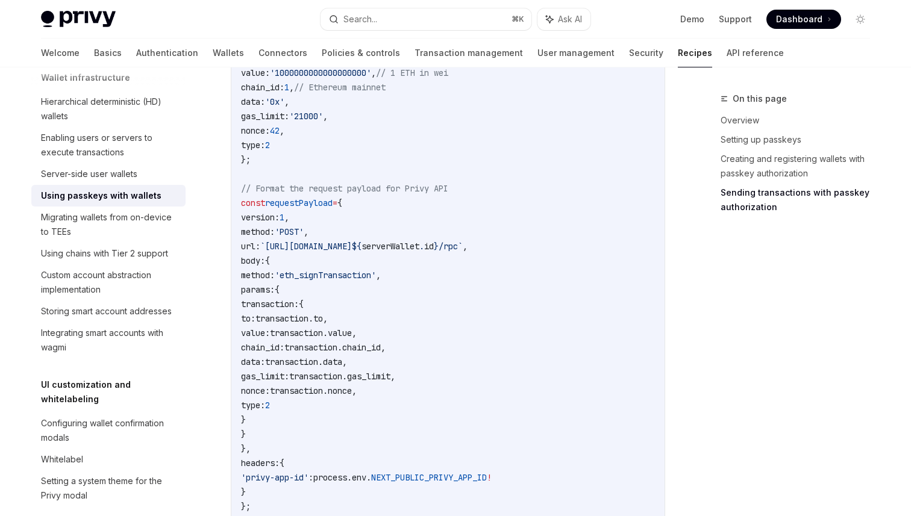
click at [506, 356] on code "import { canonicalize } from 'canonicalize' ; import { startAuthentication } fr…" at bounding box center [448, 318] width 414 height 679
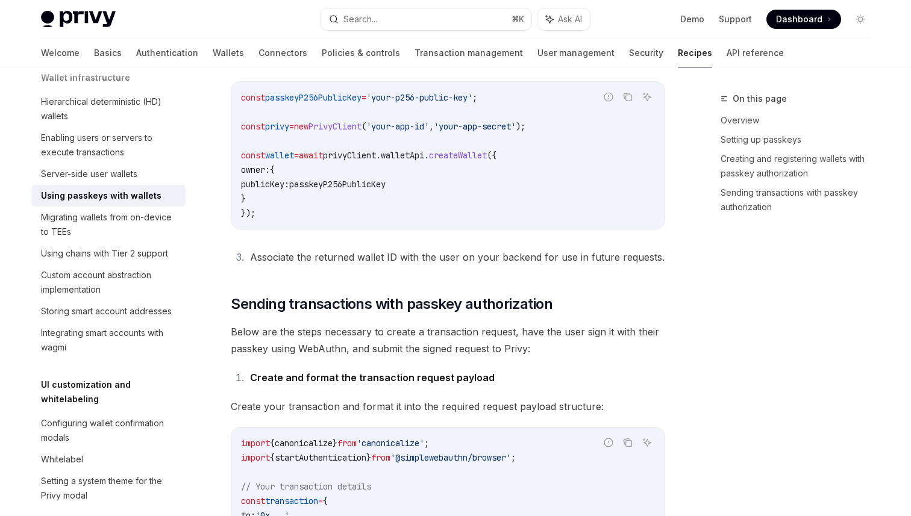
scroll to position [623, 0]
click at [475, 179] on code "const passkeyP256PublicKey = 'your-p256-public-key' ; const privy = new PrivyCl…" at bounding box center [448, 155] width 414 height 130
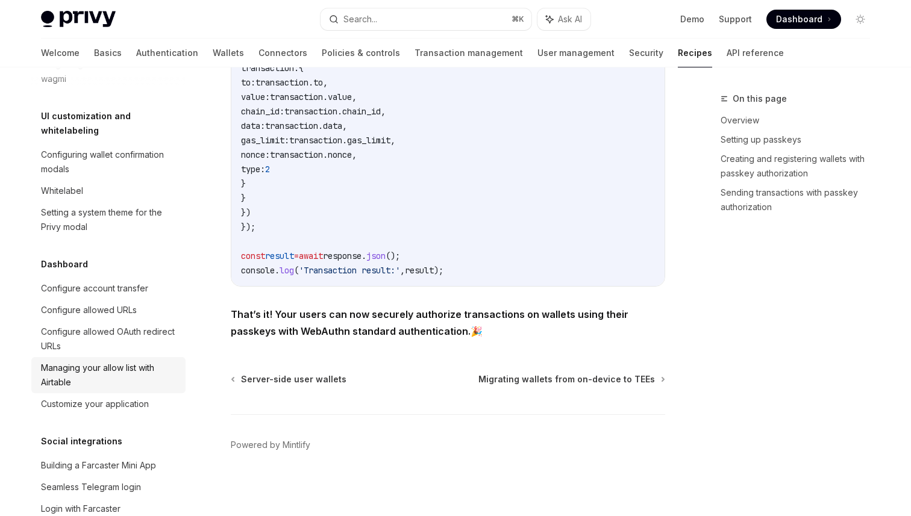
scroll to position [608, 0]
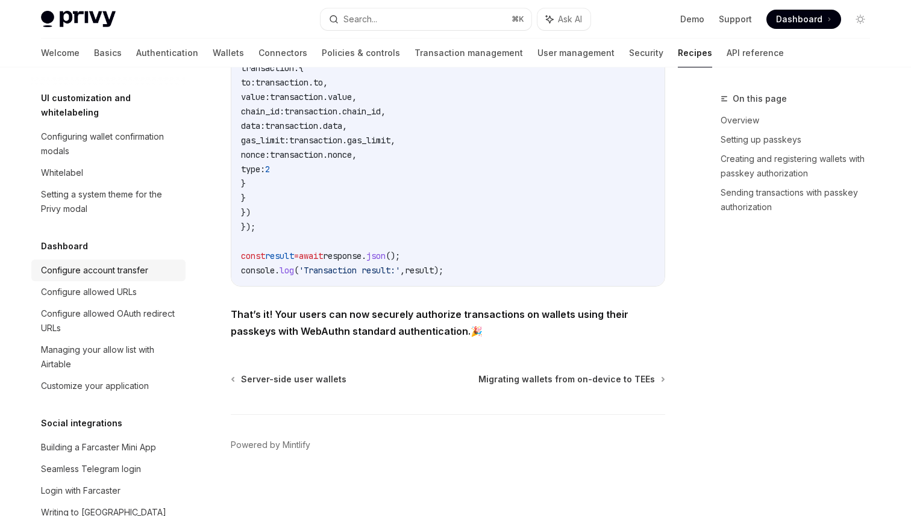
click at [100, 263] on div "Configure account transfer" at bounding box center [94, 270] width 107 height 14
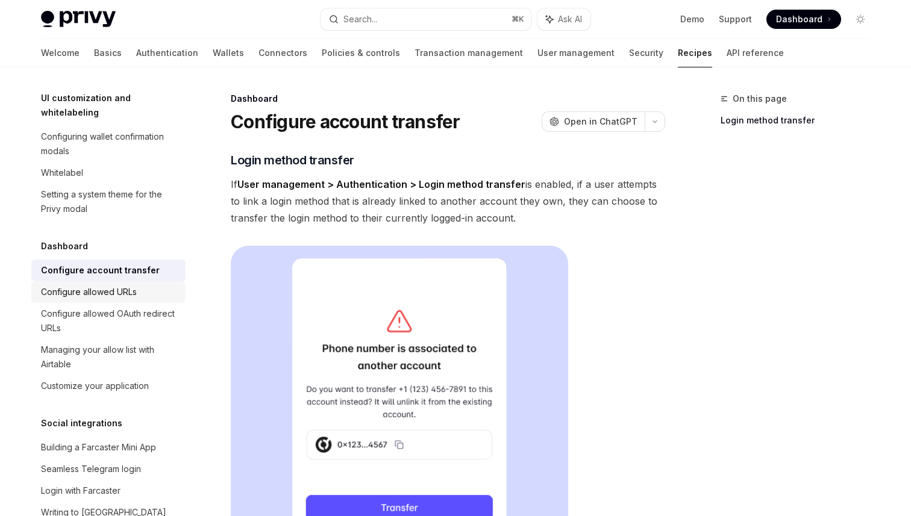
click at [158, 285] on div "Configure allowed URLs" at bounding box center [109, 292] width 137 height 14
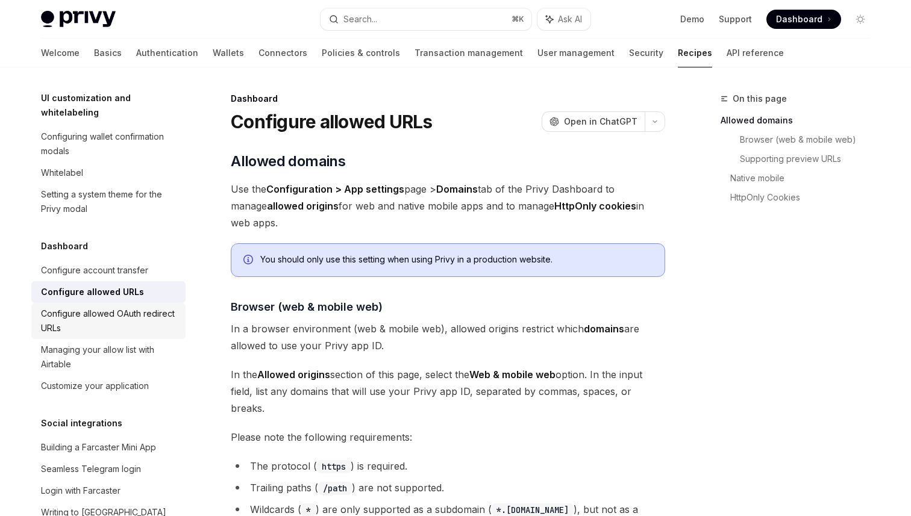
click at [182, 314] on link "Configure allowed OAuth redirect URLs" at bounding box center [108, 321] width 154 height 36
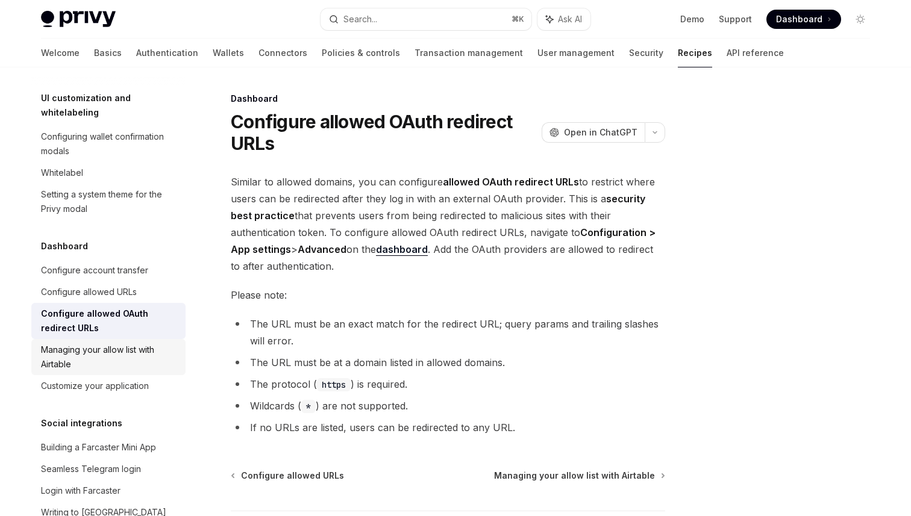
click at [182, 357] on link "Managing your allow list with Airtable" at bounding box center [108, 357] width 154 height 36
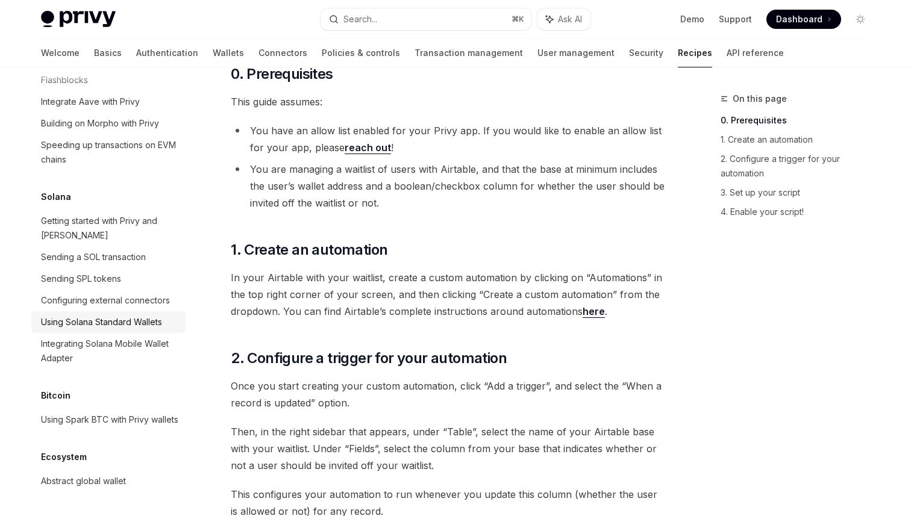
scroll to position [211, 0]
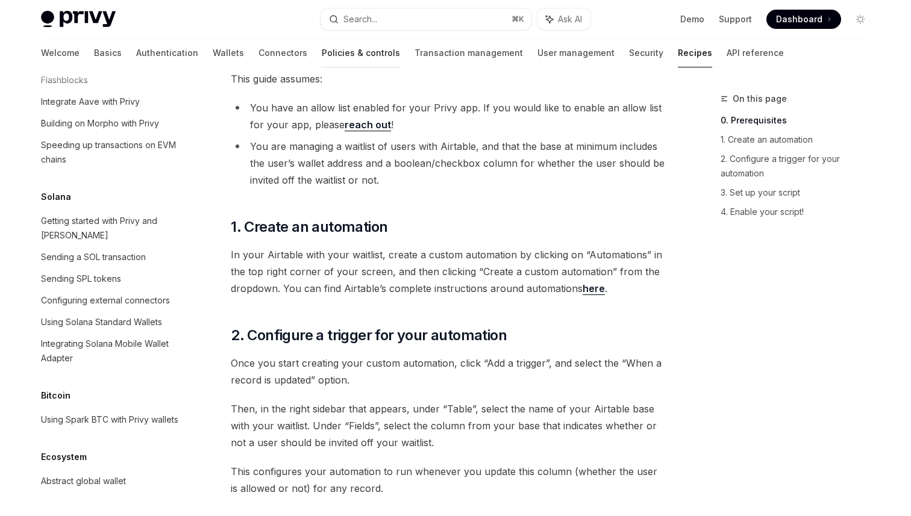
click at [322, 52] on link "Policies & controls" at bounding box center [361, 53] width 78 height 29
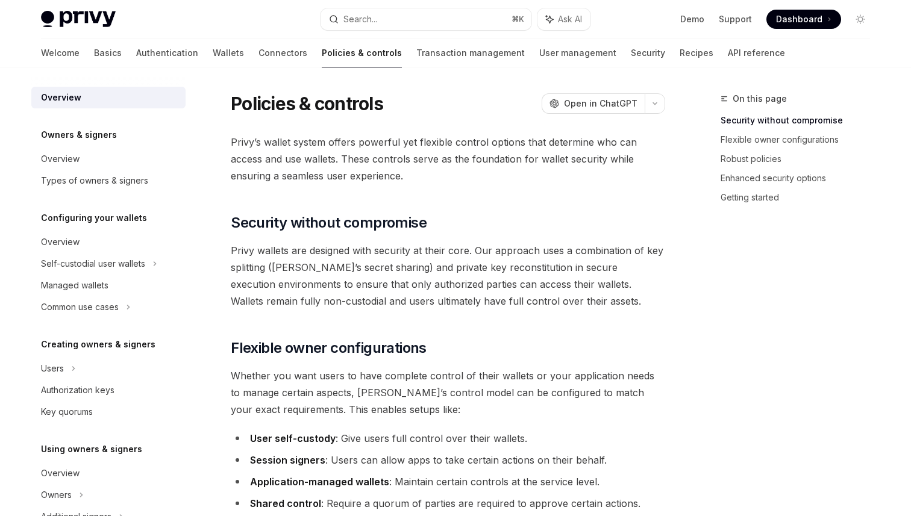
click at [322, 52] on link "Policies & controls" at bounding box center [362, 53] width 80 height 29
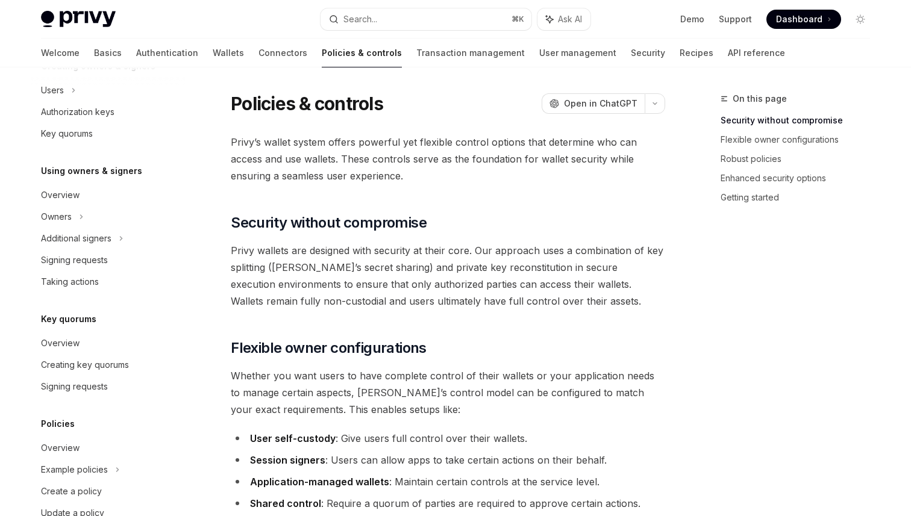
scroll to position [332, 0]
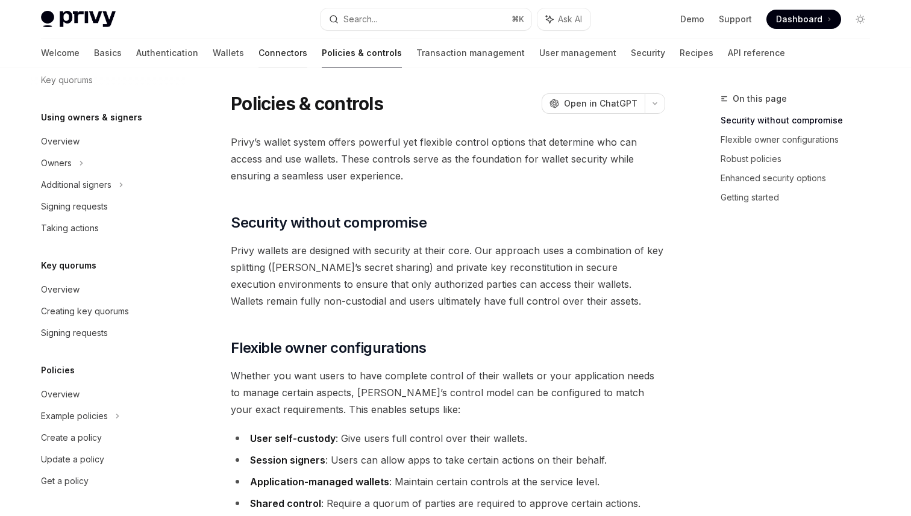
click at [258, 49] on link "Connectors" at bounding box center [282, 53] width 49 height 29
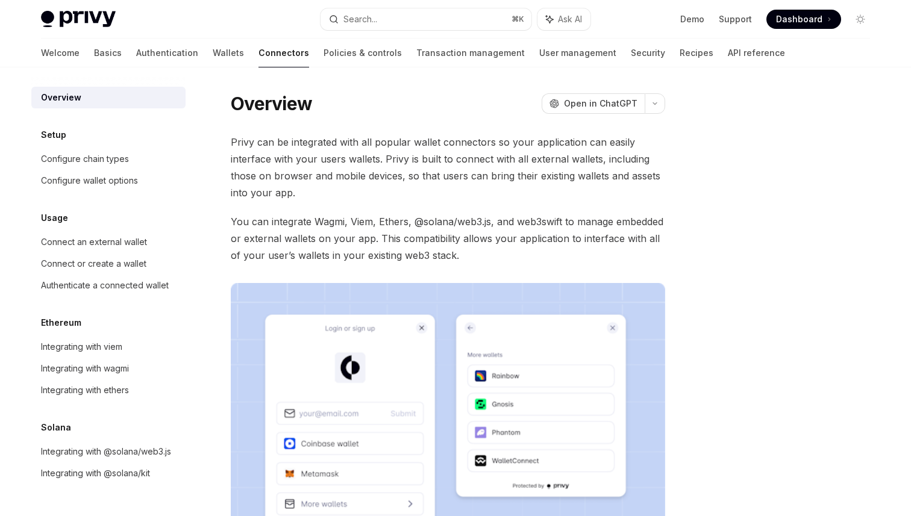
click at [188, 42] on div "Welcome Basics Authentication Wallets Connectors Policies & controls Transactio…" at bounding box center [413, 53] width 744 height 29
click at [213, 53] on link "Wallets" at bounding box center [228, 53] width 31 height 29
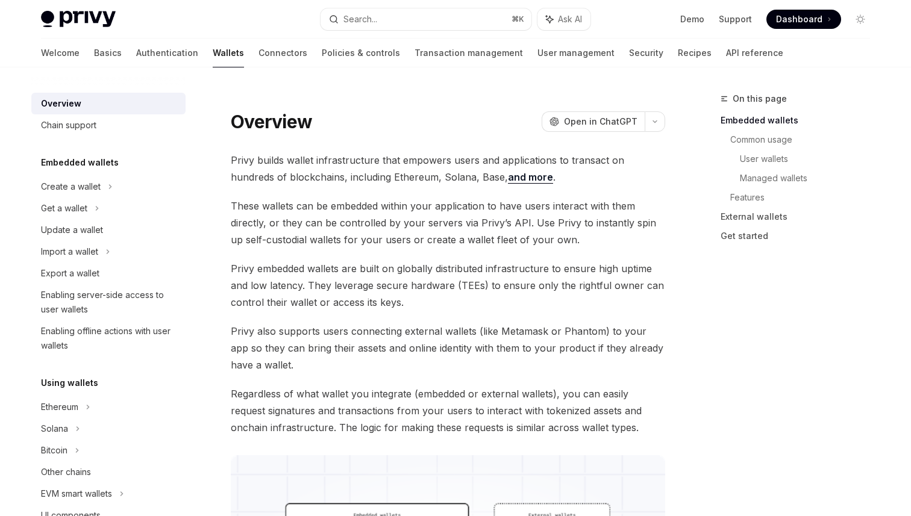
click at [640, 245] on span "These wallets can be embedded within your application to have users interact wi…" at bounding box center [448, 223] width 434 height 51
click at [773, 160] on link "User wallets" at bounding box center [810, 158] width 140 height 19
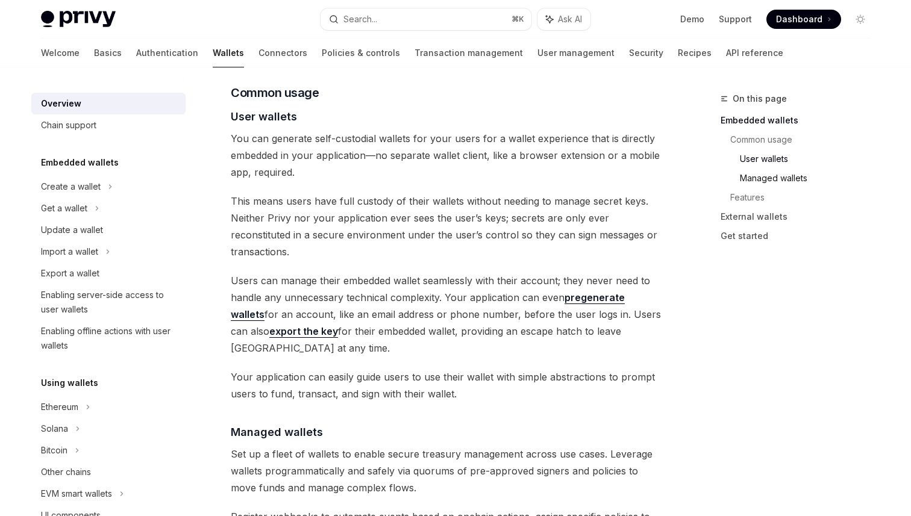
click at [791, 184] on link "Managed wallets" at bounding box center [810, 178] width 140 height 19
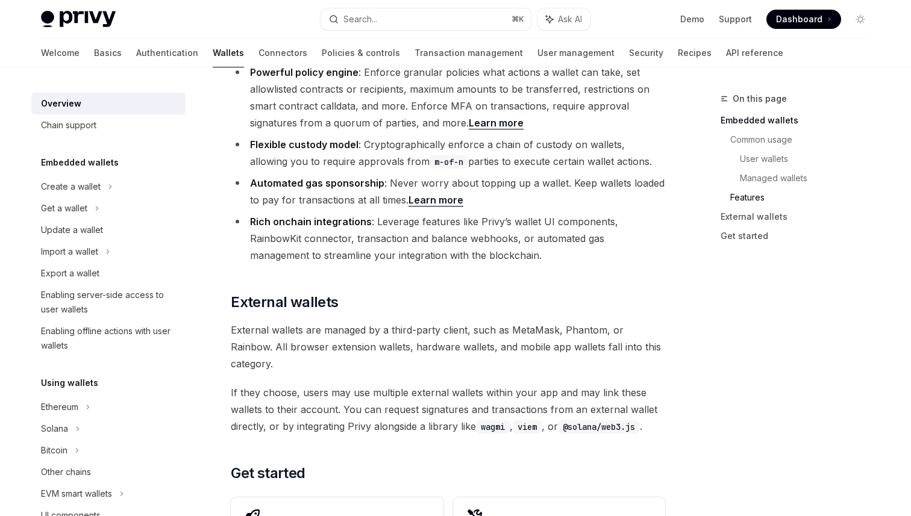
scroll to position [1881, 0]
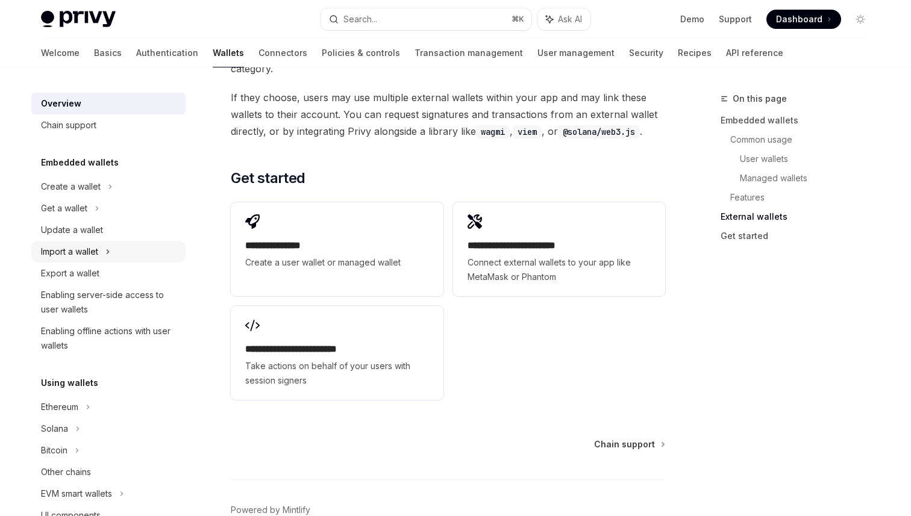
click at [141, 257] on div "Import a wallet" at bounding box center [108, 252] width 154 height 22
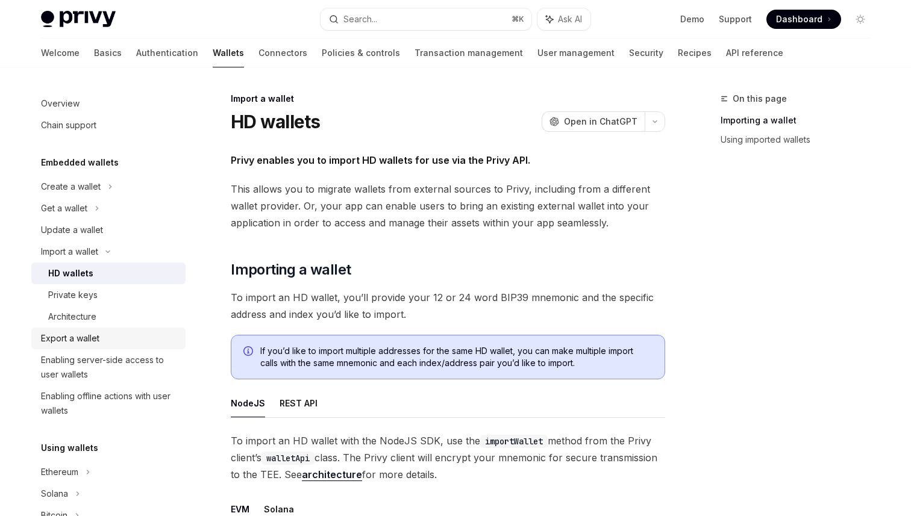
click at [149, 337] on div "Export a wallet" at bounding box center [109, 338] width 137 height 14
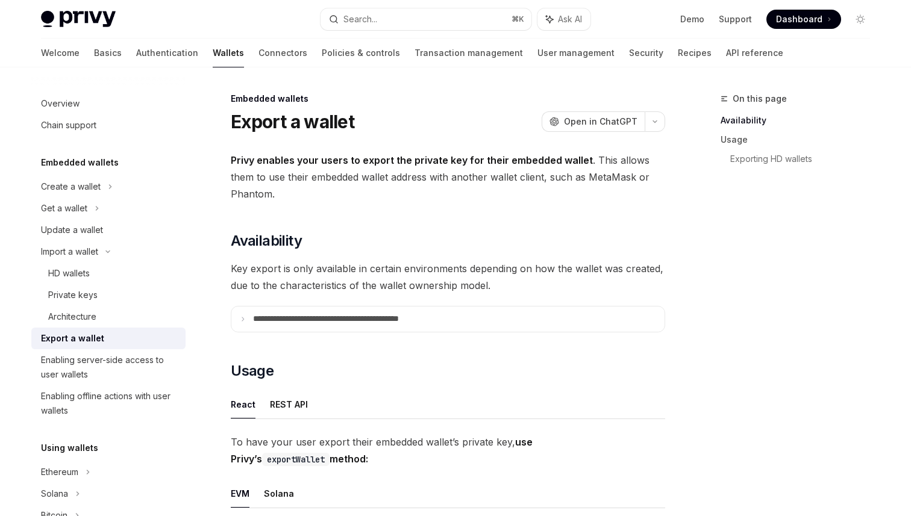
click at [413, 264] on span "Key export is only available in certain environments depending on how the walle…" at bounding box center [448, 277] width 434 height 34
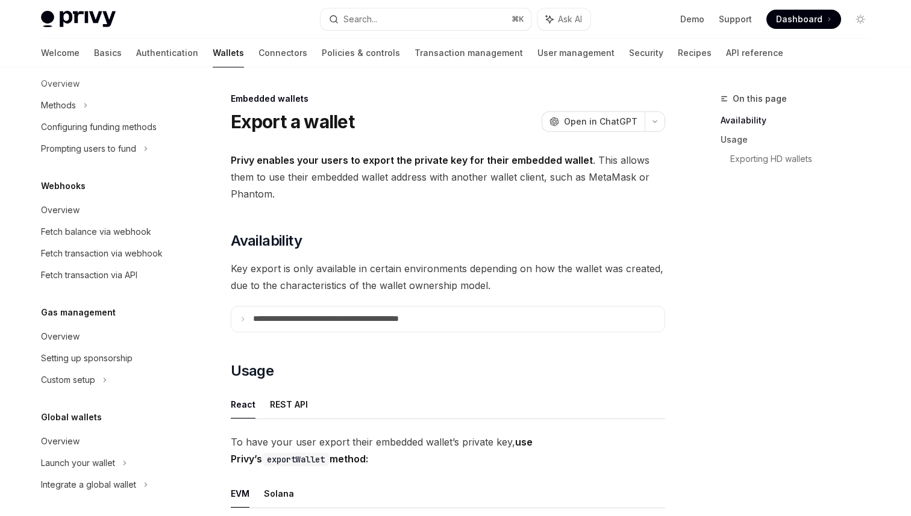
scroll to position [584, 0]
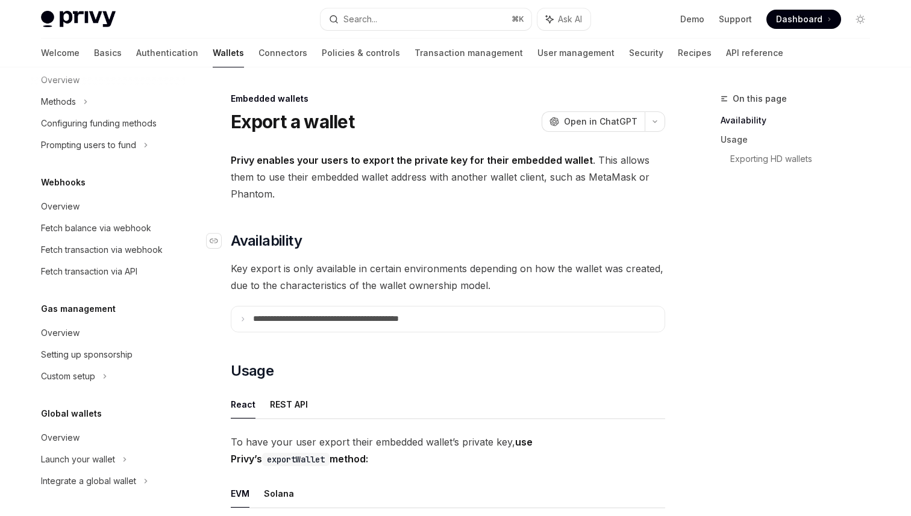
click at [649, 237] on h2 "​ Availability" at bounding box center [448, 240] width 434 height 19
click at [402, 326] on summary "**********" at bounding box center [447, 319] width 433 height 25
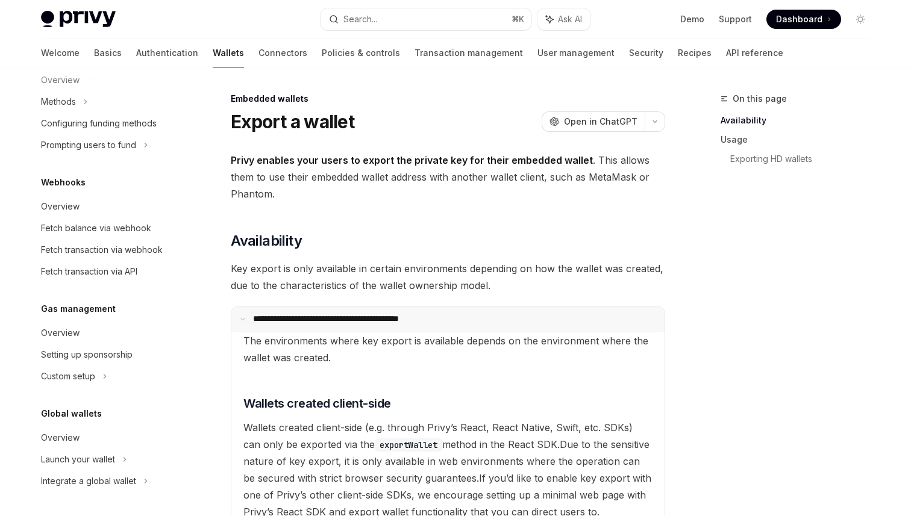
click at [402, 326] on summary "**********" at bounding box center [447, 319] width 433 height 25
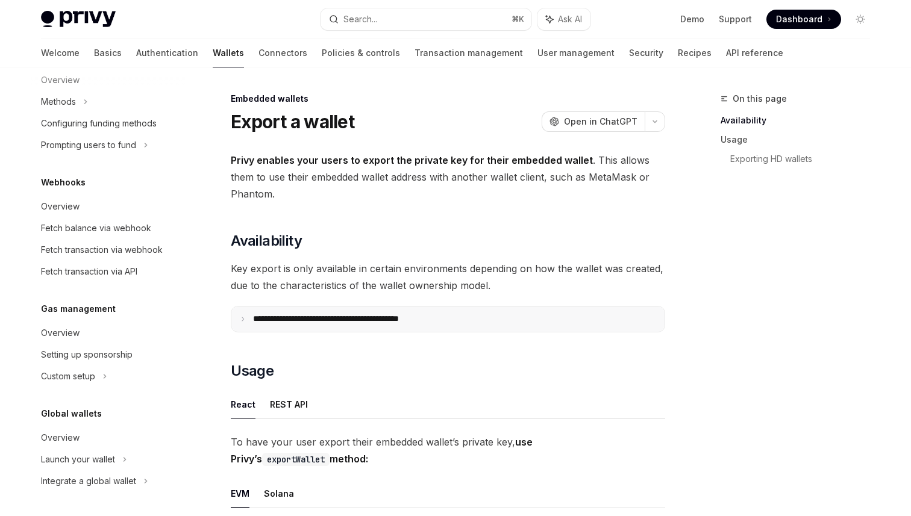
click at [402, 326] on summary "**********" at bounding box center [447, 319] width 433 height 25
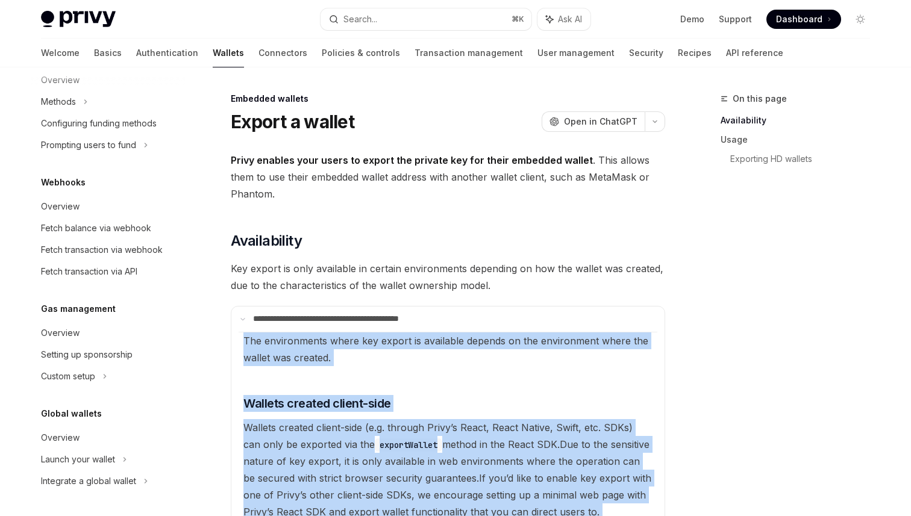
click at [455, 389] on available\ "The environments where key export is available depends on the environment where…" at bounding box center [447, 478] width 419 height 292
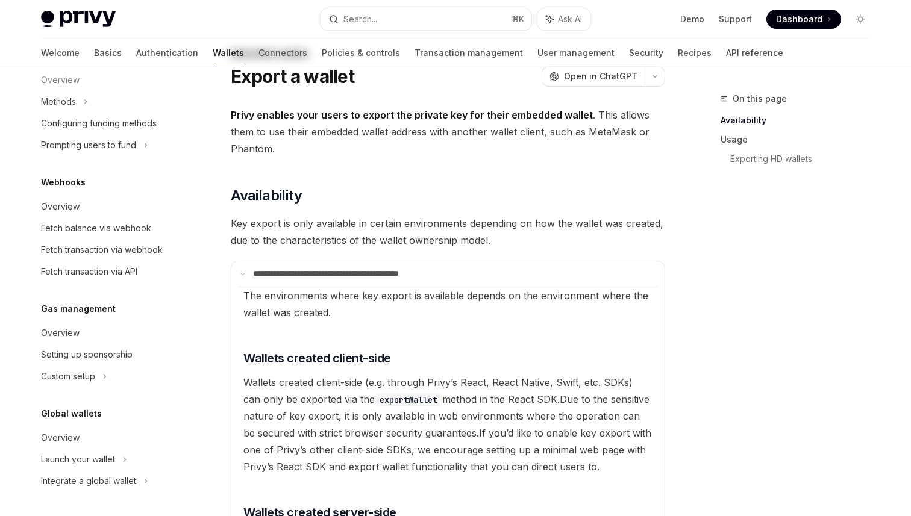
scroll to position [0, 0]
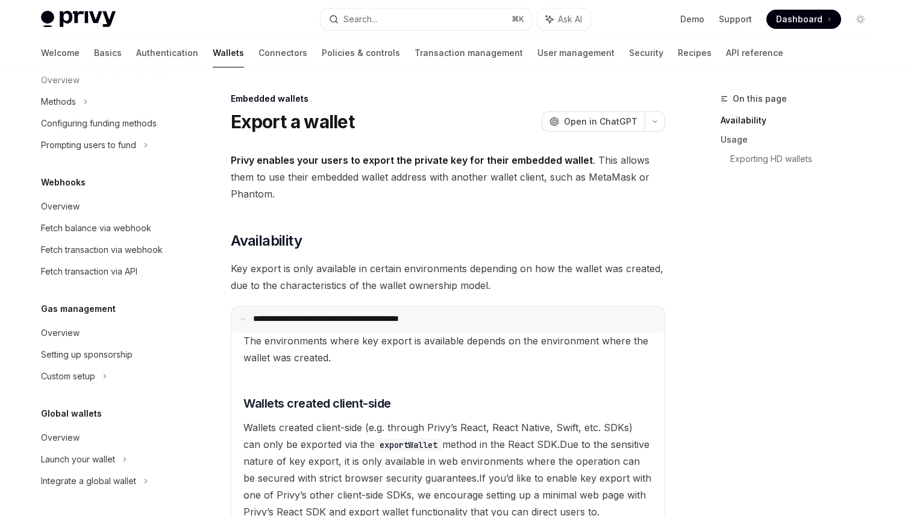
click at [391, 319] on p "**********" at bounding box center [350, 319] width 195 height 11
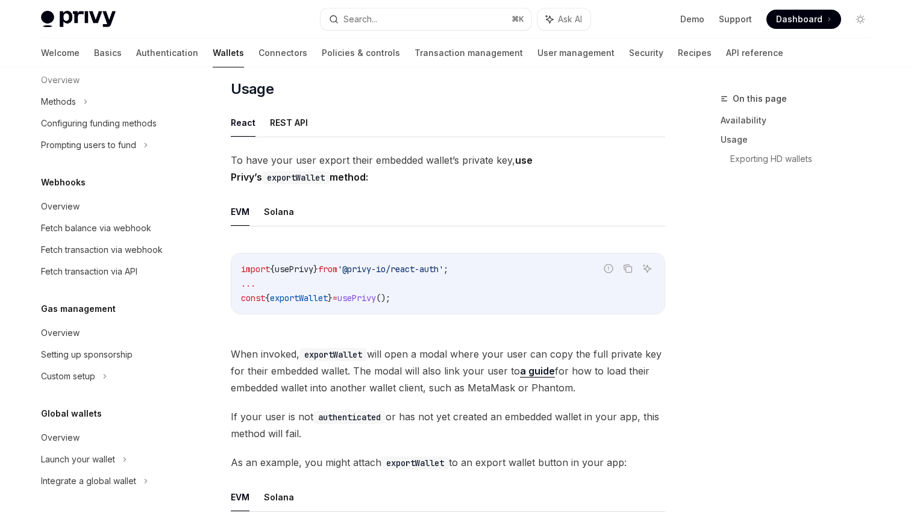
scroll to position [322, 0]
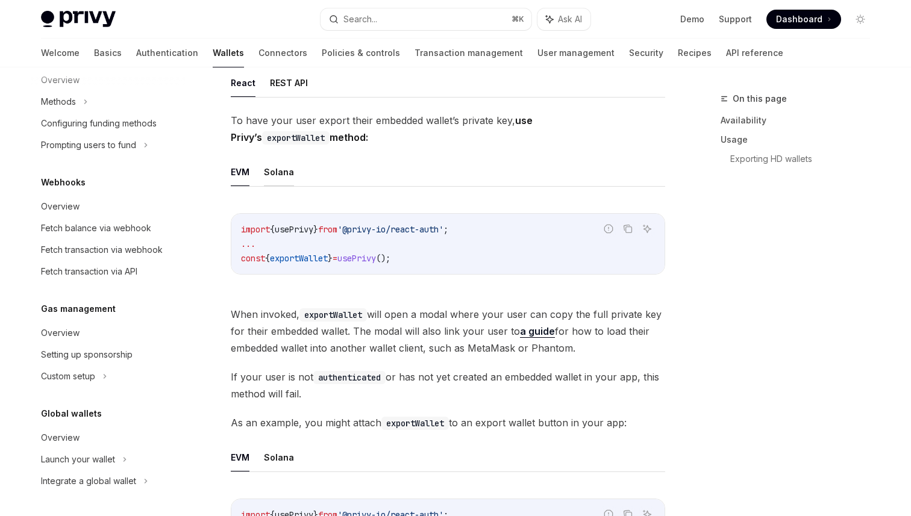
click at [281, 170] on button "Solana" at bounding box center [279, 172] width 30 height 28
type textarea "*"
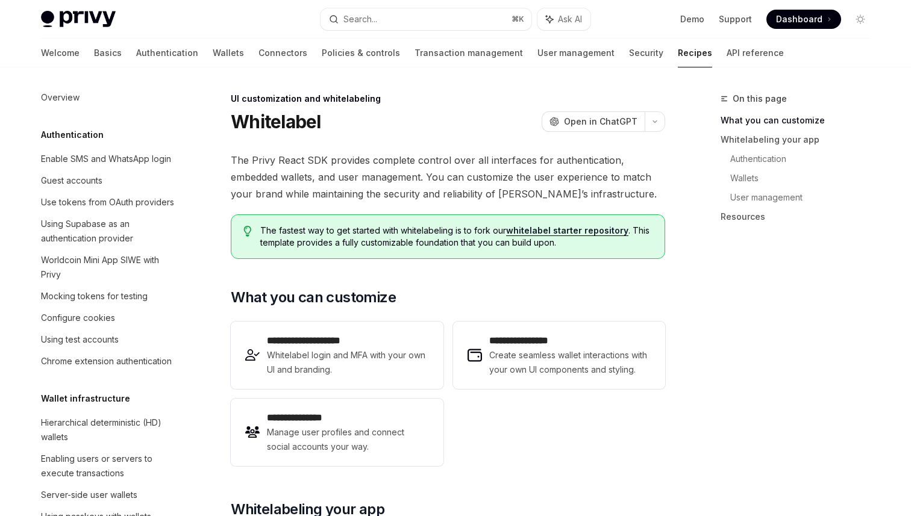
scroll to position [474, 0]
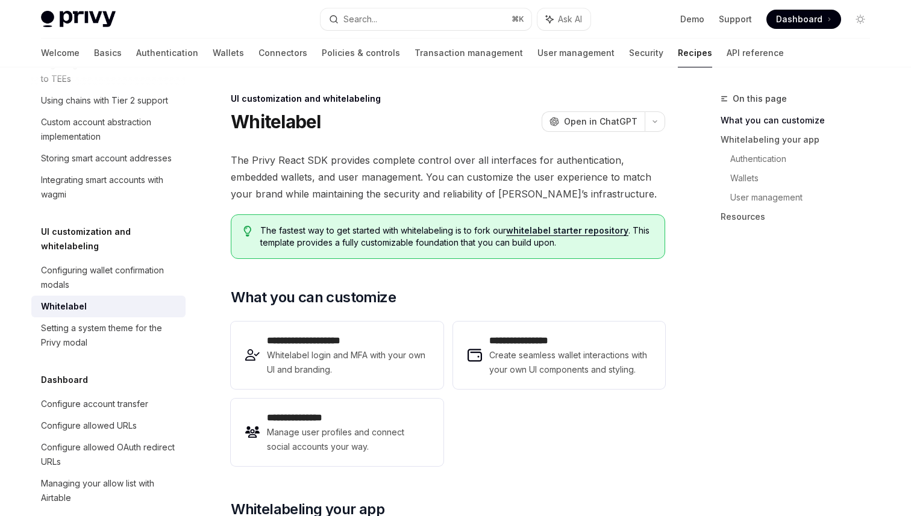
click at [490, 229] on span "The fastest way to get started with whitelabeling is to fork our whitelabel sta…" at bounding box center [456, 237] width 392 height 24
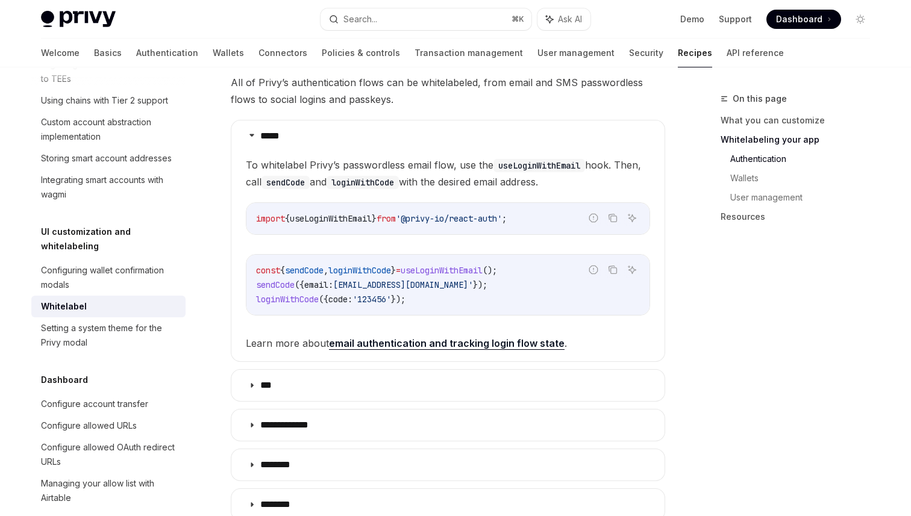
scroll to position [556, 0]
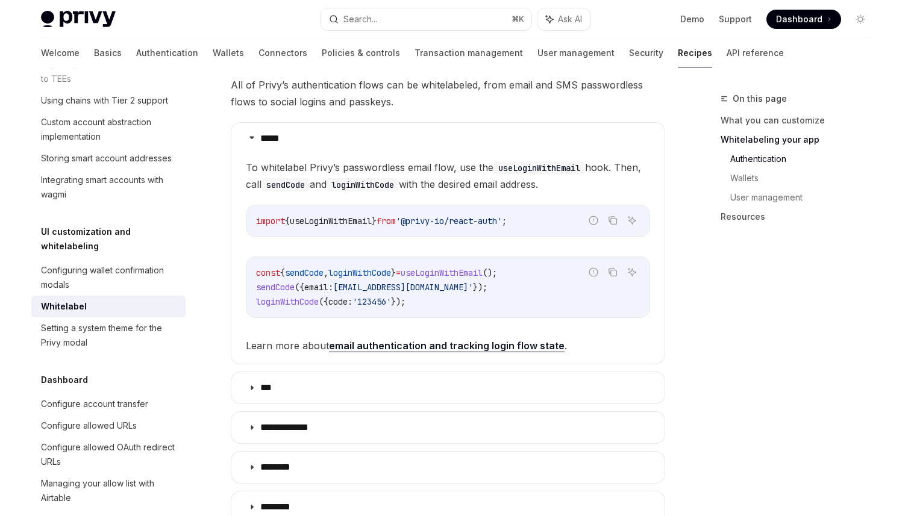
click at [447, 281] on code "const { sendCode , loginWithCode } = useLoginWithEmail (); sendCode ({ email: […" at bounding box center [448, 287] width 384 height 43
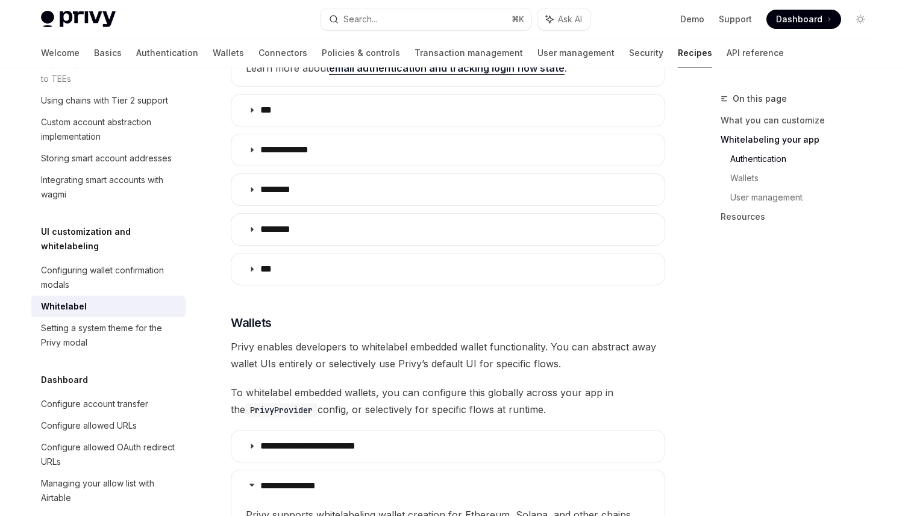
scroll to position [835, 0]
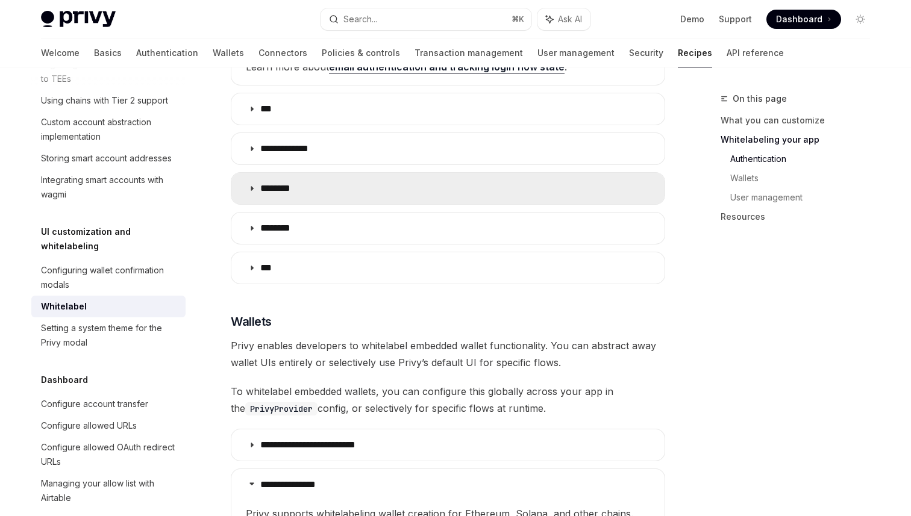
click at [341, 181] on summary "********" at bounding box center [447, 188] width 433 height 31
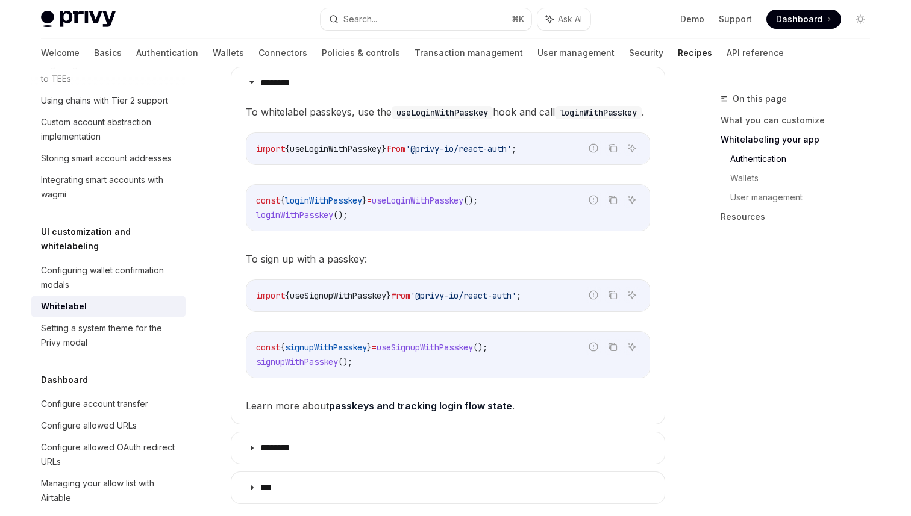
scroll to position [935, 0]
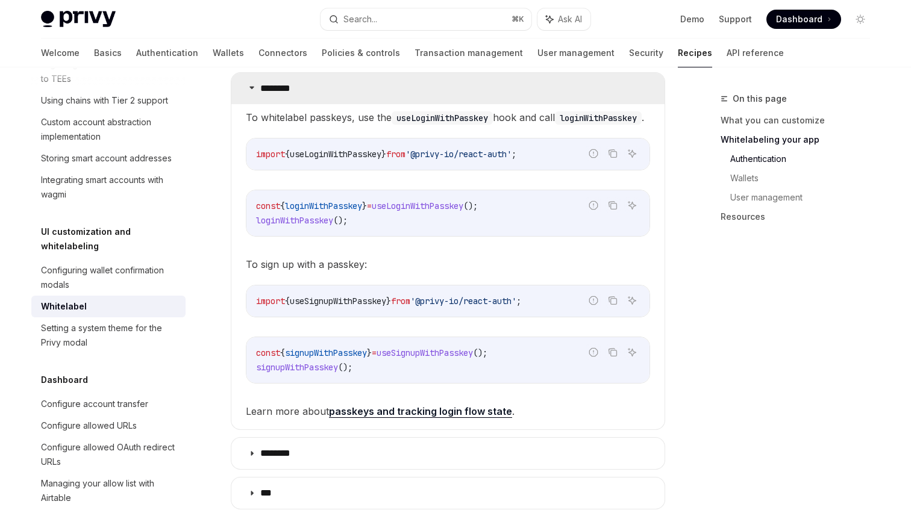
click at [279, 83] on p "********" at bounding box center [281, 89] width 43 height 12
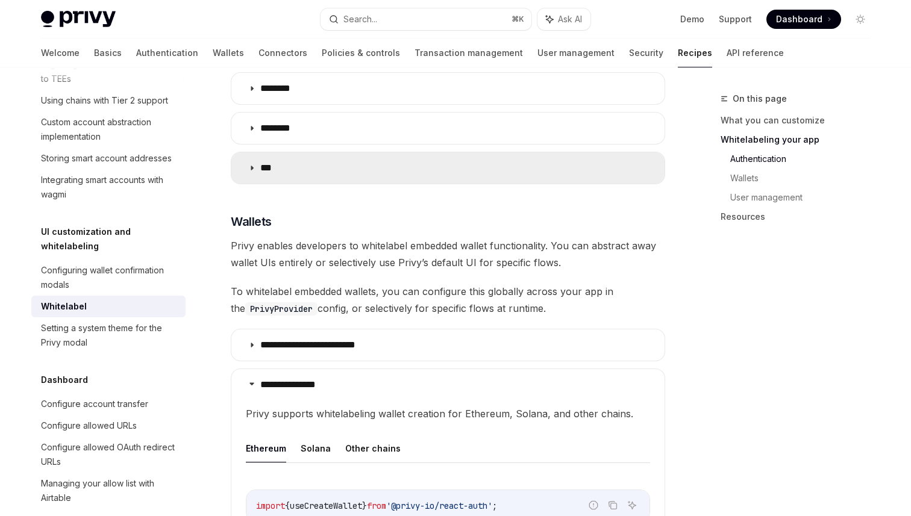
click at [358, 154] on summary "***" at bounding box center [447, 167] width 433 height 31
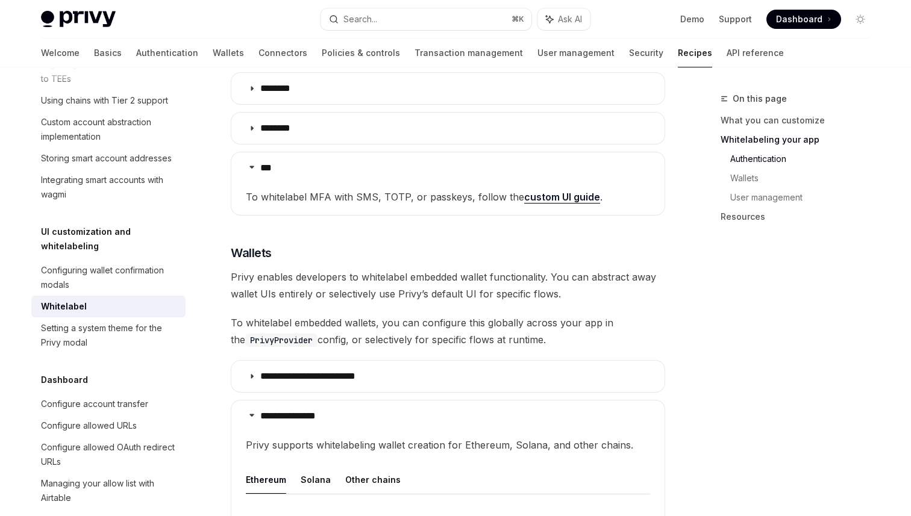
click at [387, 189] on span "To whitelabel MFA with SMS, TOTP, or passkeys, follow the custom UI guide ." at bounding box center [448, 197] width 404 height 17
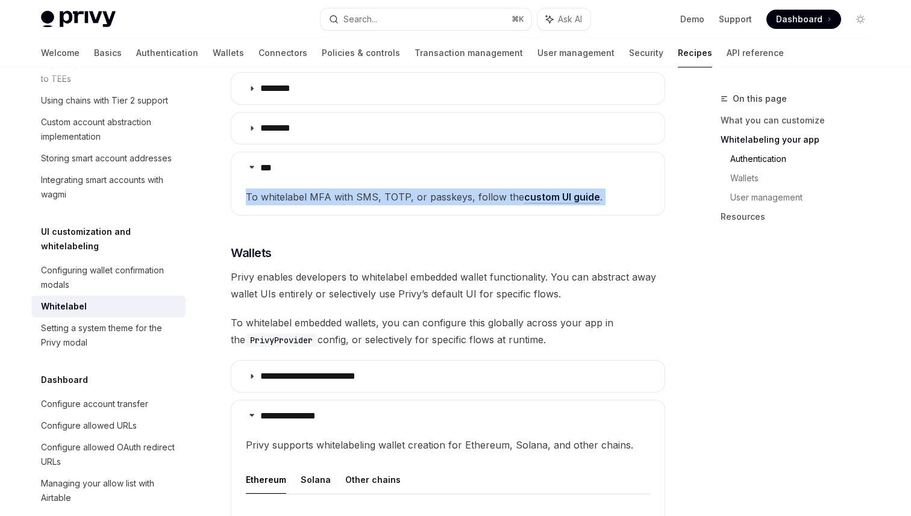
click at [387, 189] on span "To whitelabel MFA with SMS, TOTP, or passkeys, follow the custom UI guide ." at bounding box center [448, 197] width 404 height 17
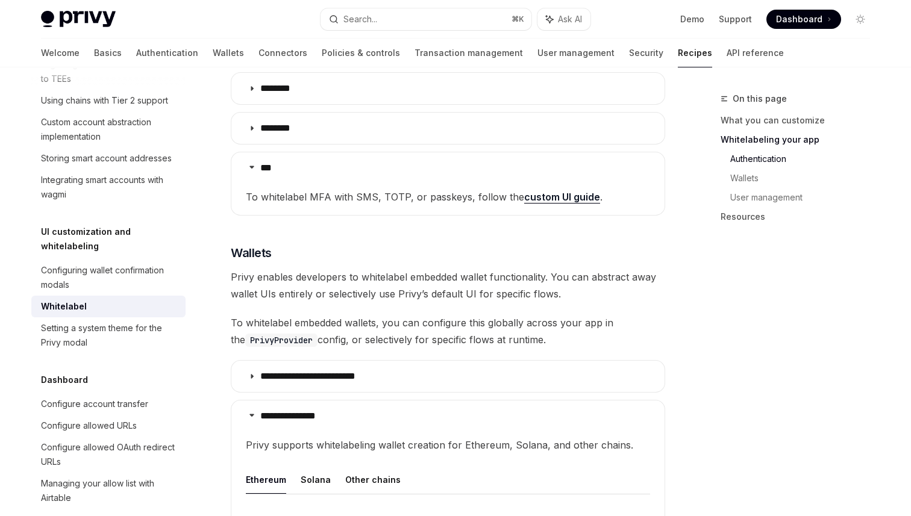
click at [387, 189] on span "To whitelabel MFA with SMS, TOTP, or passkeys, follow the custom UI guide ." at bounding box center [448, 197] width 404 height 17
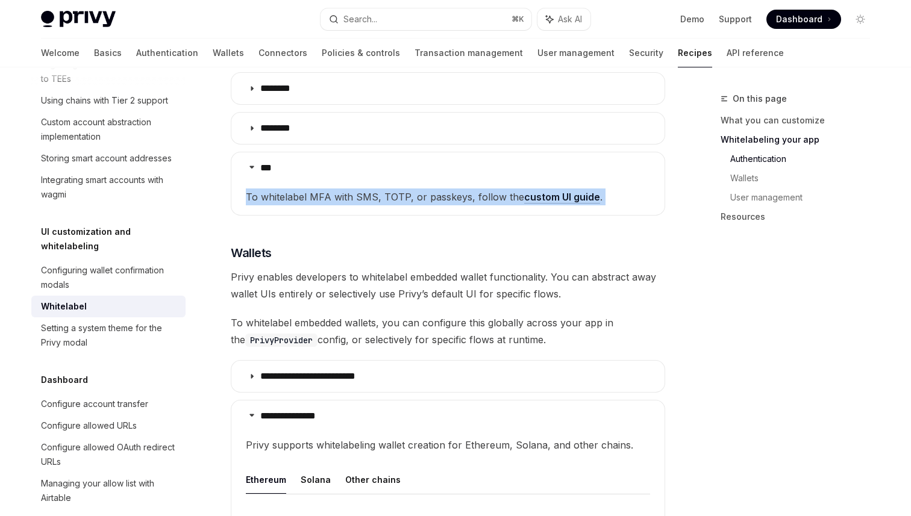
click at [387, 189] on span "To whitelabel MFA with SMS, TOTP, or passkeys, follow the custom UI guide ." at bounding box center [448, 197] width 404 height 17
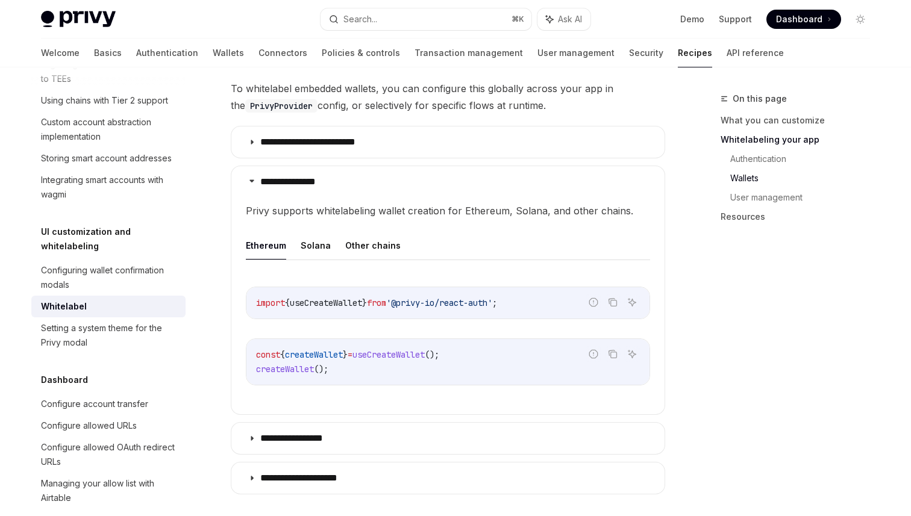
scroll to position [1173, 0]
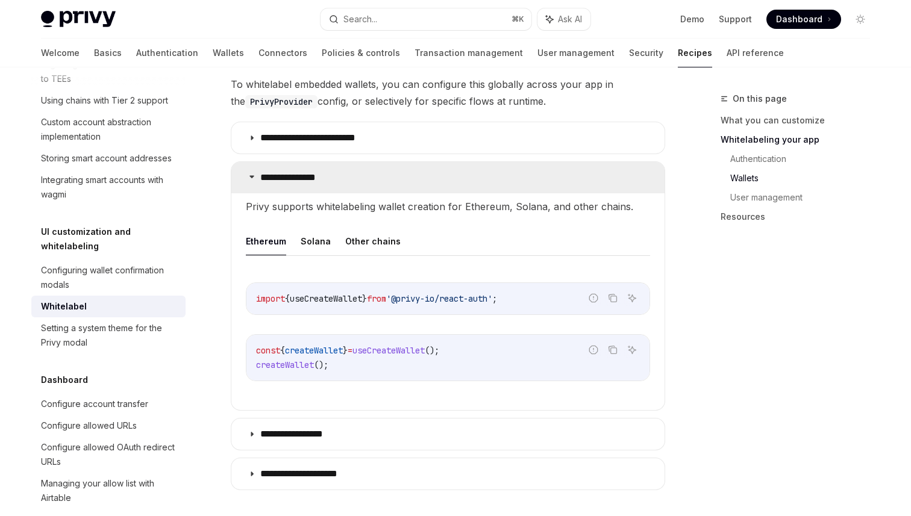
click at [294, 162] on summary "**********" at bounding box center [447, 177] width 433 height 31
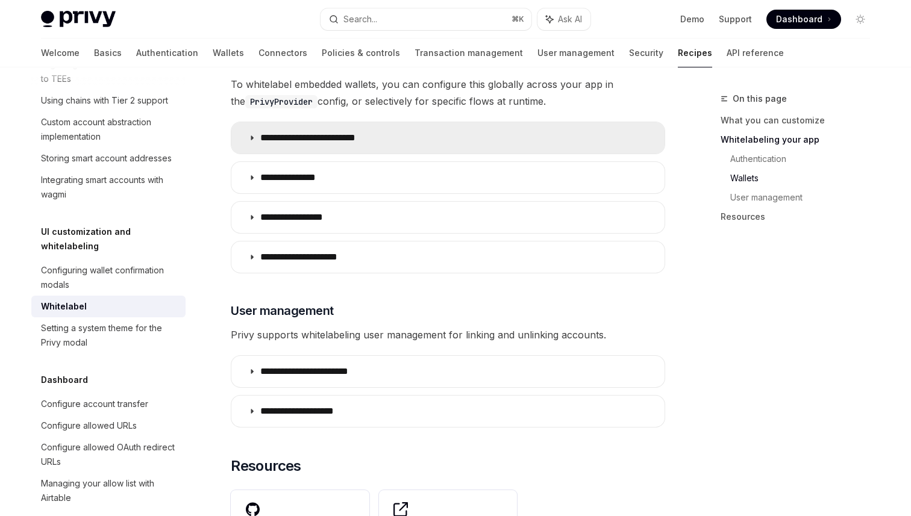
click at [340, 131] on summary "**********" at bounding box center [447, 137] width 433 height 31
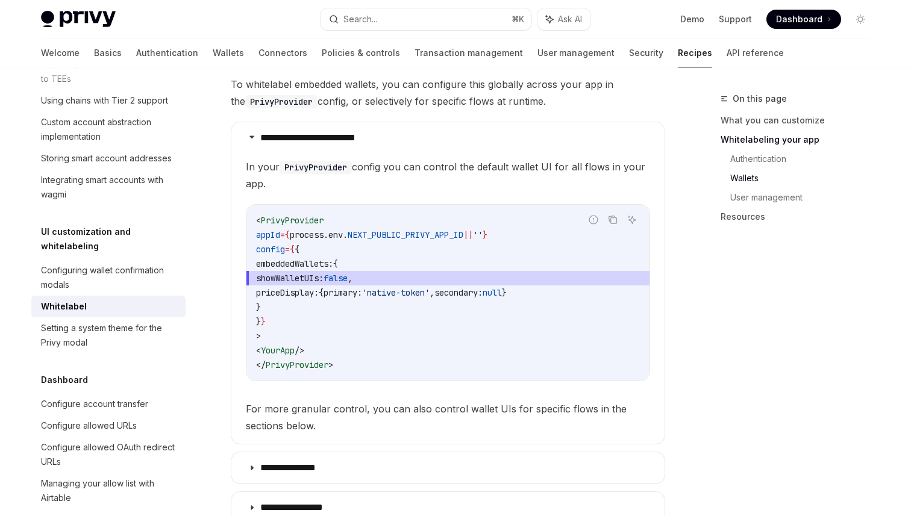
click at [469, 283] on code "< PrivyProvider appId = { process . env . NEXT_PUBLIC_PRIVY_APP_ID || '' } conf…" at bounding box center [448, 292] width 384 height 159
click at [428, 271] on span "showWalletUIs: false ," at bounding box center [448, 278] width 384 height 14
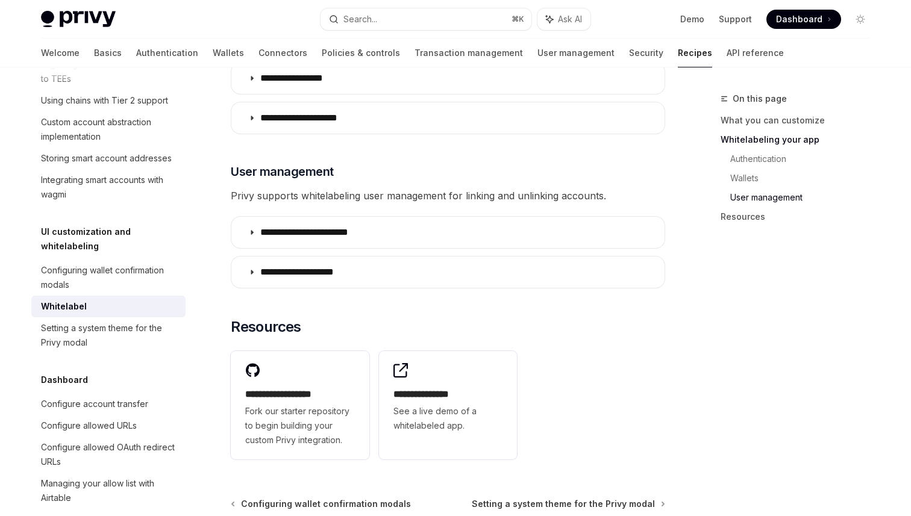
scroll to position [1605, 0]
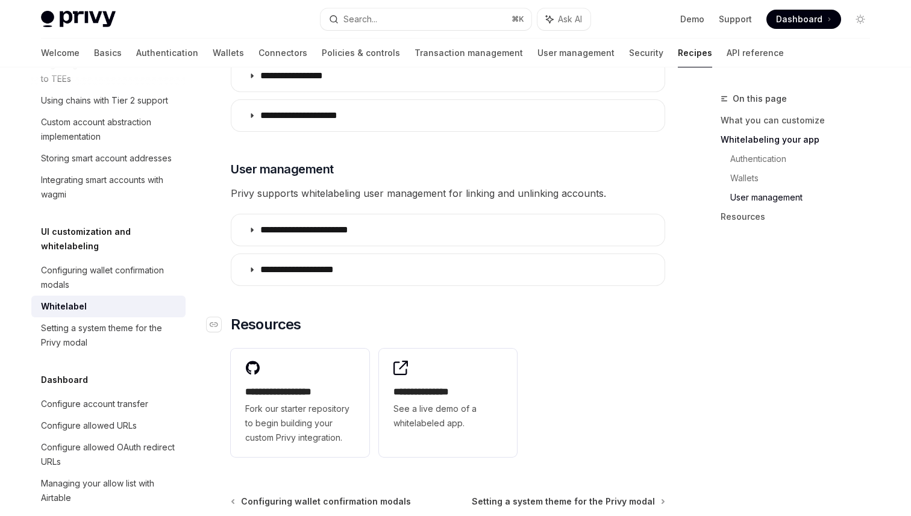
click at [525, 315] on h2 "​ Resources" at bounding box center [448, 324] width 434 height 19
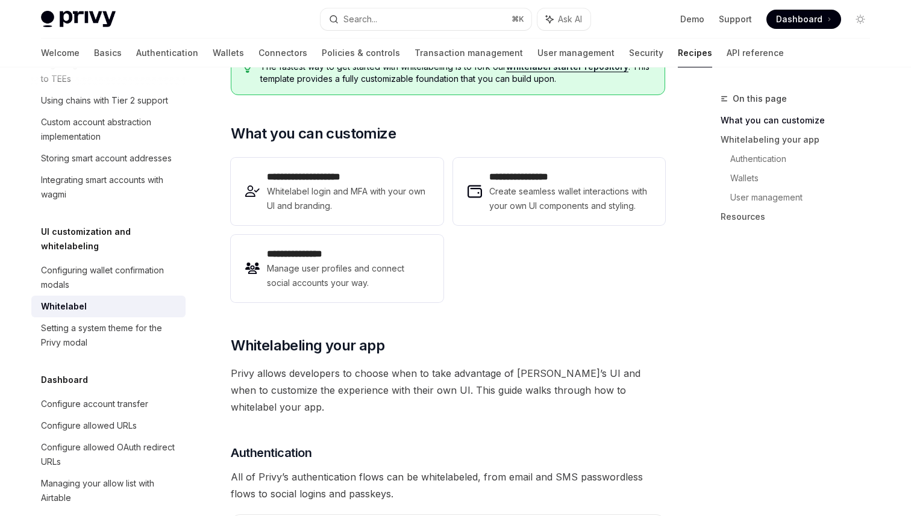
scroll to position [0, 0]
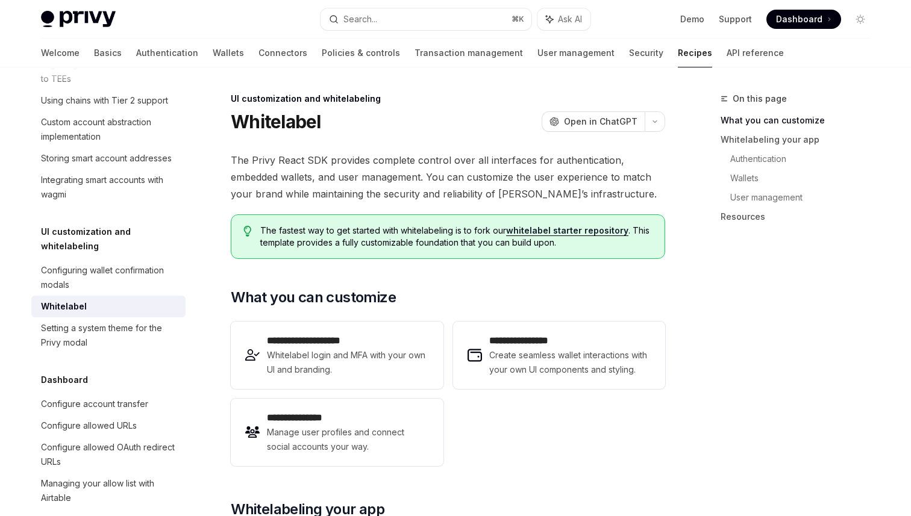
click at [649, 443] on div "**********" at bounding box center [448, 394] width 434 height 154
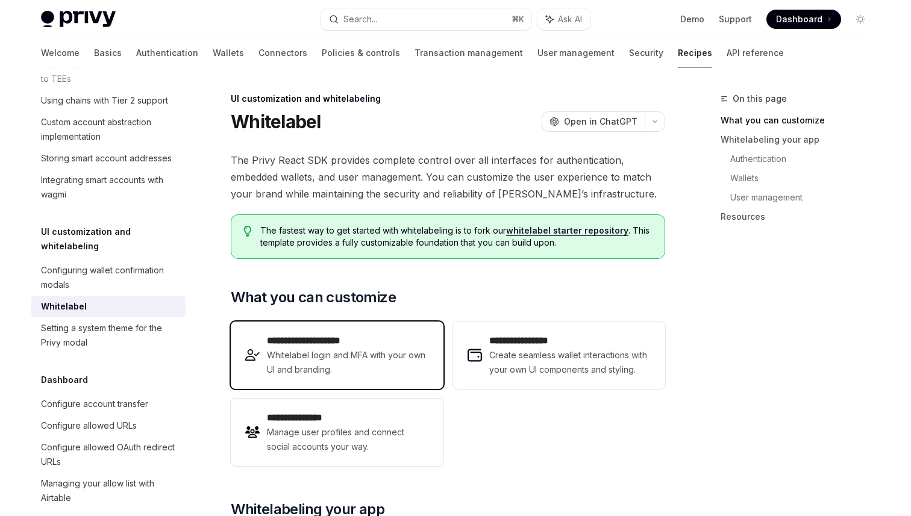
click at [401, 349] on span "Whitelabel login and MFA with your own UI and branding." at bounding box center [347, 362] width 161 height 29
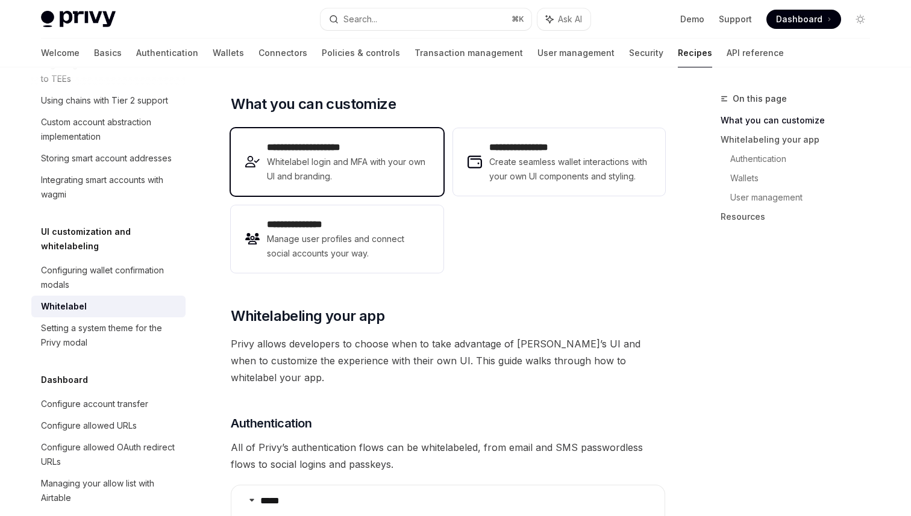
scroll to position [158, 0]
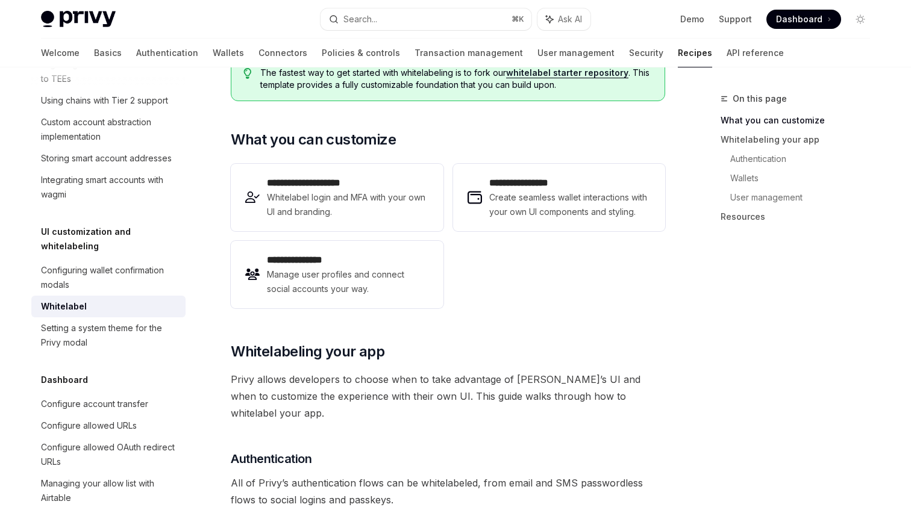
click at [558, 303] on div "**********" at bounding box center [448, 236] width 434 height 154
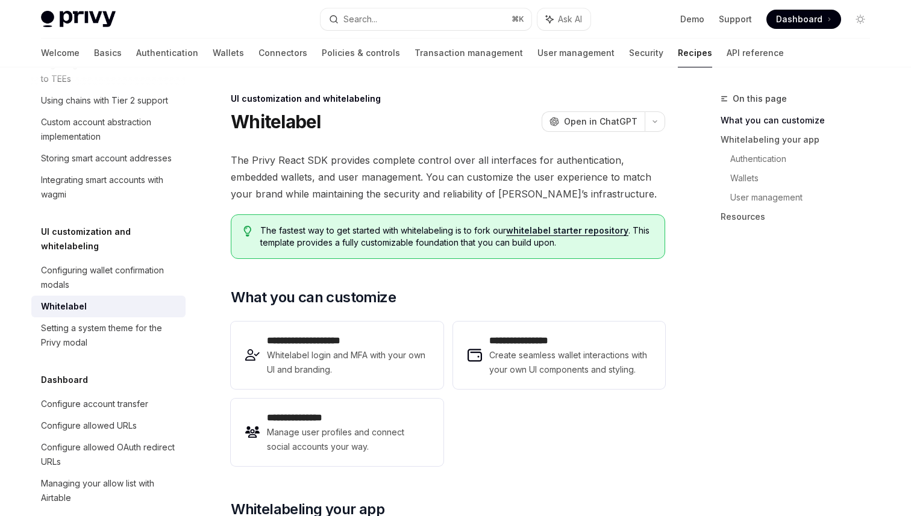
click at [910, 407] on html "Privy Docs home page Search... ⌘ K Ask AI Demo Support Dashboard Dashboard Sear…" at bounding box center [455, 258] width 911 height 516
